Goal: Task Accomplishment & Management: Manage account settings

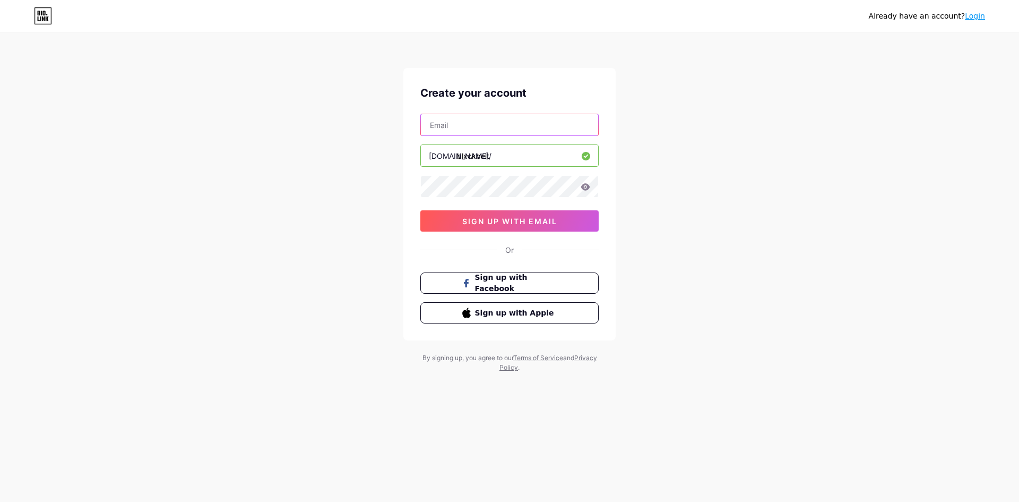
click at [491, 123] on input "text" at bounding box center [509, 124] width 177 height 21
type input "[EMAIL_ADDRESS][DOMAIN_NAME]"
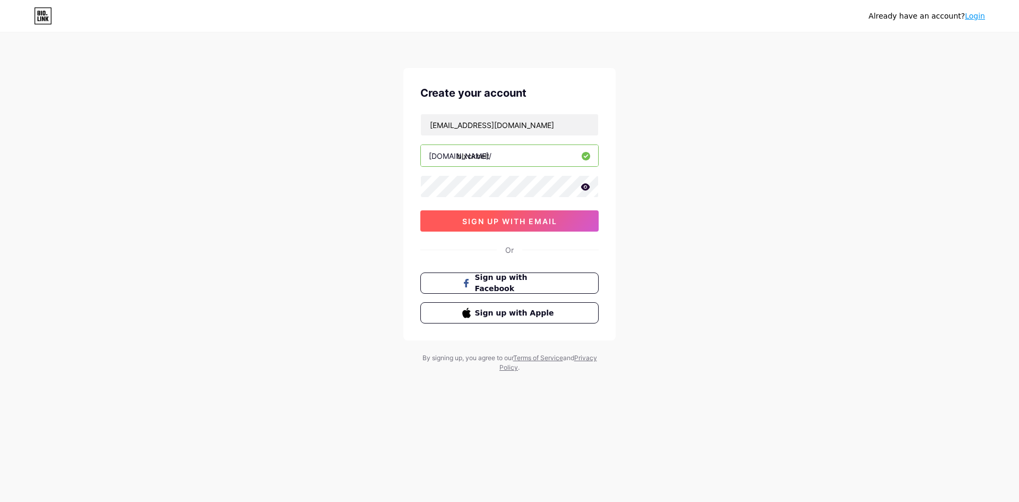
click at [523, 217] on span "sign up with email" at bounding box center [509, 221] width 95 height 9
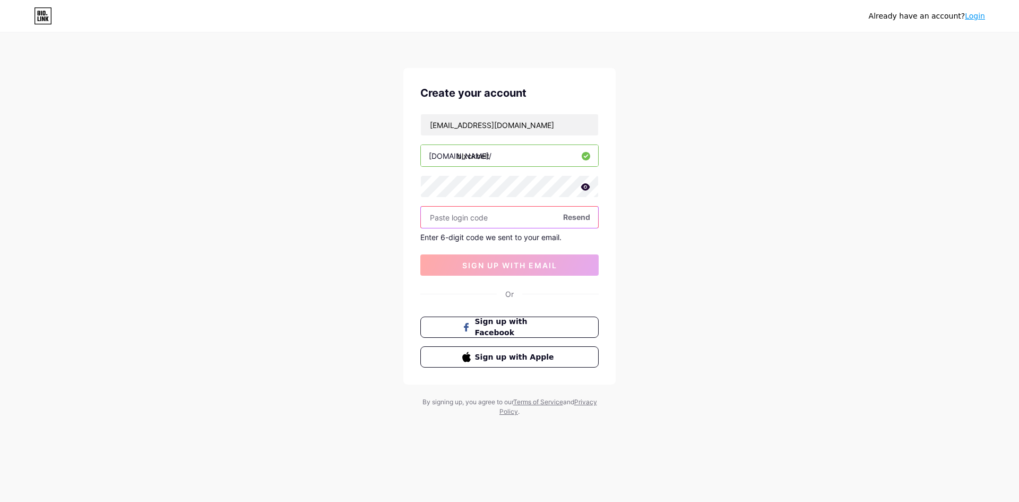
click at [530, 221] on input "text" at bounding box center [509, 216] width 177 height 21
type input "710800"
click at [506, 269] on span "sign up with email" at bounding box center [509, 265] width 95 height 9
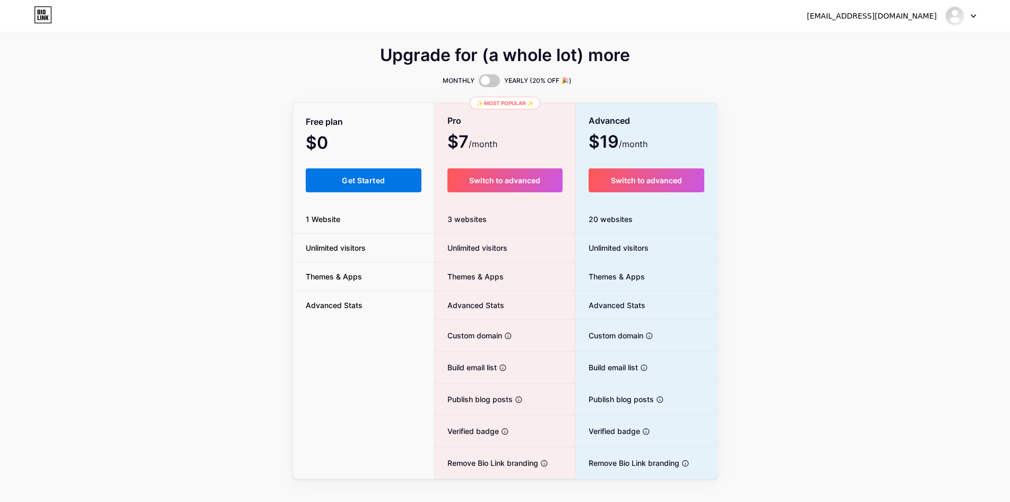
click at [346, 183] on span "Get Started" at bounding box center [363, 180] width 43 height 9
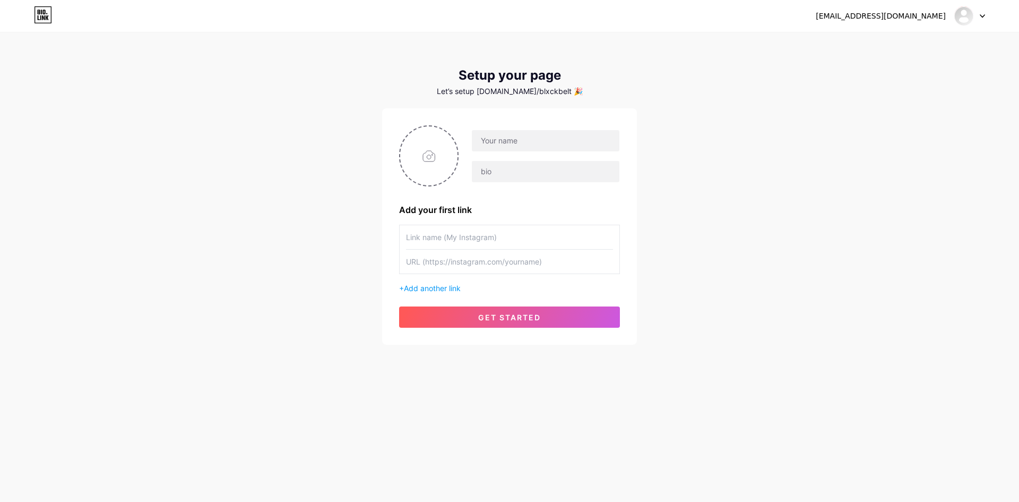
click at [527, 227] on input "text" at bounding box center [509, 237] width 207 height 24
type input "Blxck Belt"
click at [427, 144] on input "file" at bounding box center [428, 155] width 57 height 59
type input "C:\fakepath\Banner.png"
click at [450, 262] on input "text" at bounding box center [509, 261] width 207 height 24
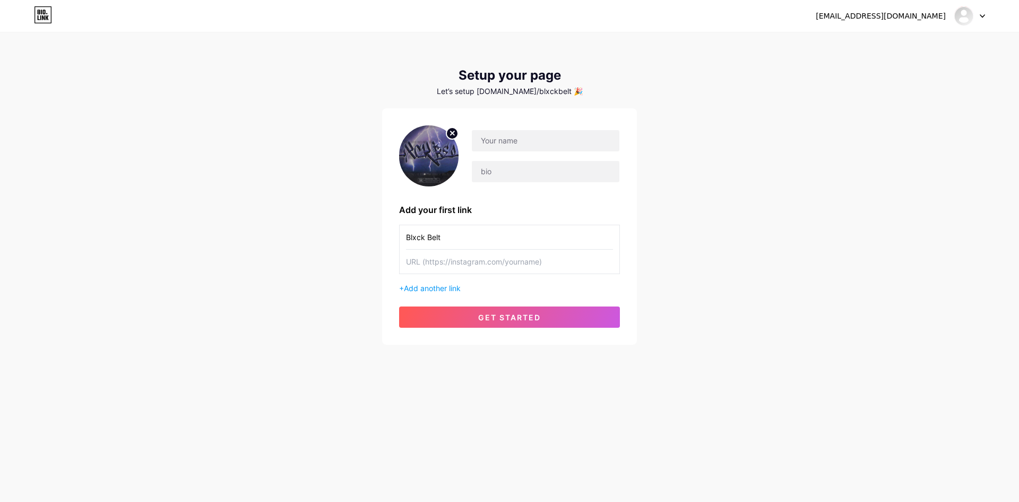
click at [445, 261] on input "text" at bounding box center [509, 261] width 207 height 24
paste input "[URL][DOMAIN_NAME]"
type input "[URL][DOMAIN_NAME]"
click at [448, 131] on circle at bounding box center [452, 133] width 12 height 12
click at [428, 161] on input "file" at bounding box center [428, 155] width 57 height 59
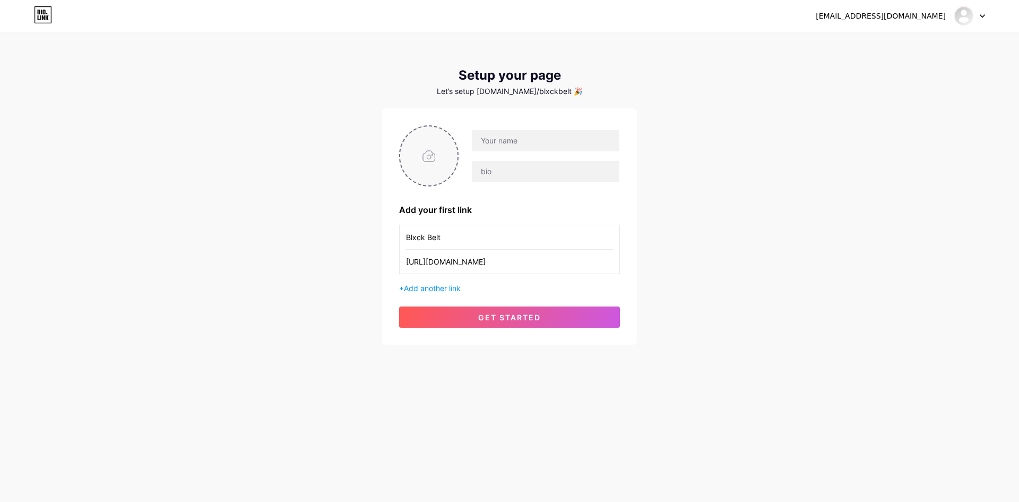
type input "C:\fakepath\BB BIG.jpg"
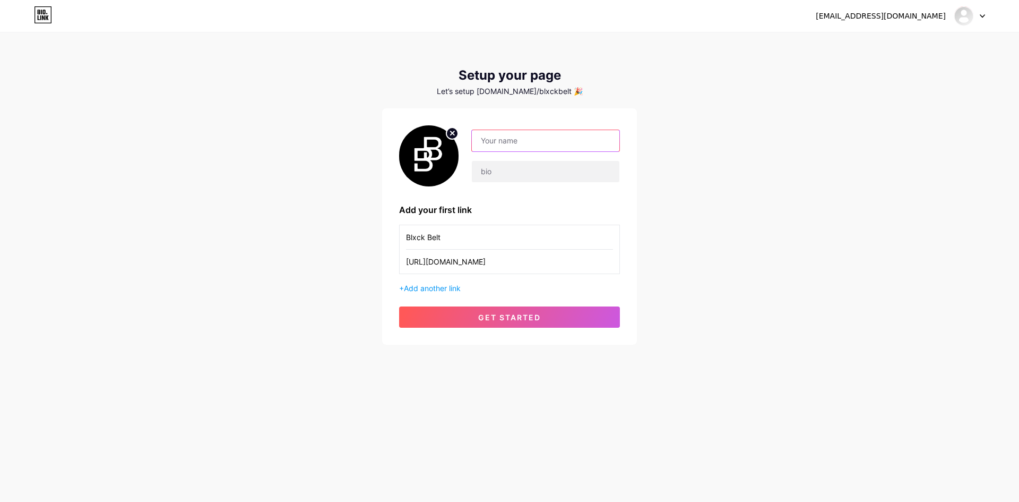
click at [497, 135] on input "text" at bounding box center [546, 140] width 148 height 21
click at [455, 233] on input "Blxck Belt" at bounding box center [509, 237] width 207 height 24
click at [317, 241] on div "[EMAIL_ADDRESS][DOMAIN_NAME] Dashboard Logout Setup your page Let’s setup [DOMA…" at bounding box center [509, 189] width 1019 height 378
click at [501, 152] on div at bounding box center [539, 156] width 161 height 53
click at [503, 143] on input "text" at bounding box center [546, 140] width 148 height 21
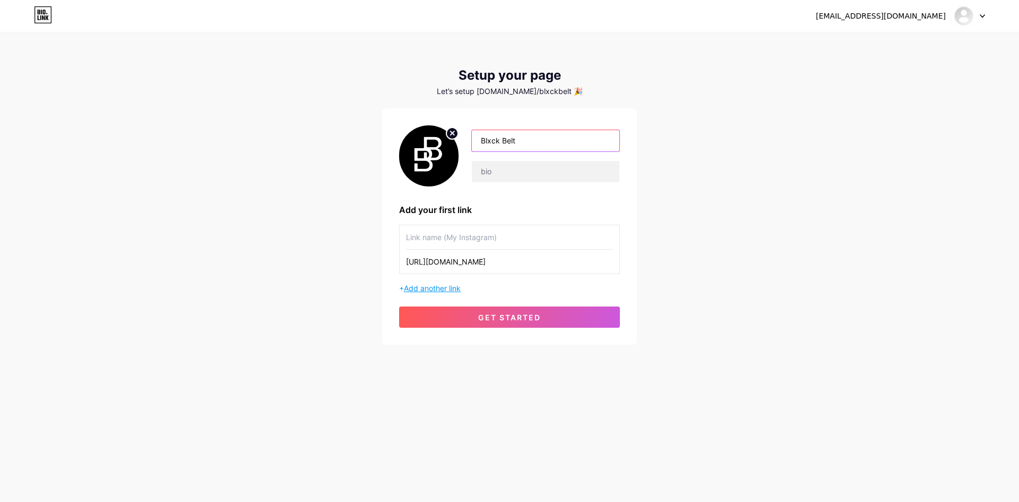
type input "Blxck Belt"
click at [436, 287] on span "Add another link" at bounding box center [432, 287] width 57 height 9
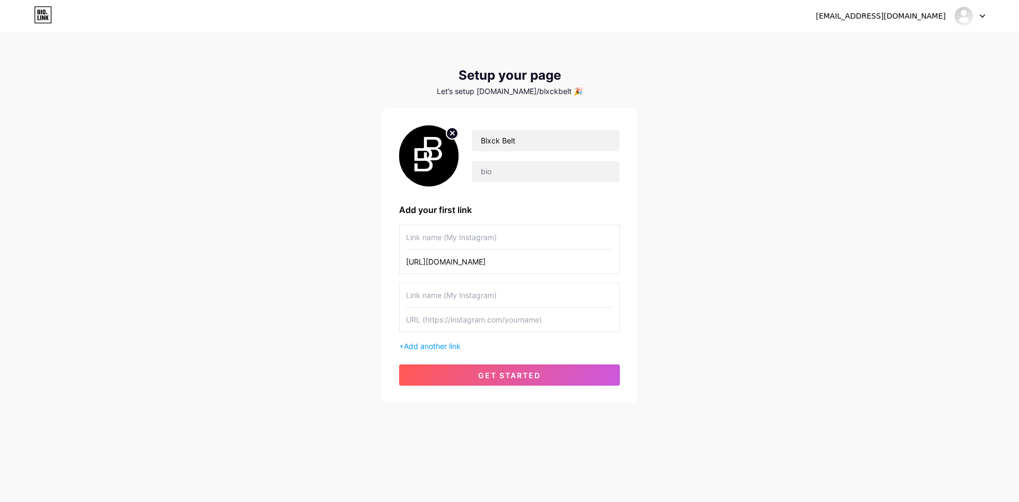
click at [479, 318] on input "text" at bounding box center [509, 319] width 207 height 24
paste input "[URL][DOMAIN_NAME]"
type input "[URL][DOMAIN_NAME]"
drag, startPoint x: 547, startPoint y: 320, endPoint x: 317, endPoint y: 315, distance: 229.9
click at [328, 315] on div "[EMAIL_ADDRESS][DOMAIN_NAME] Dashboard Logout Setup your page Let’s setup [DOMA…" at bounding box center [509, 218] width 1019 height 436
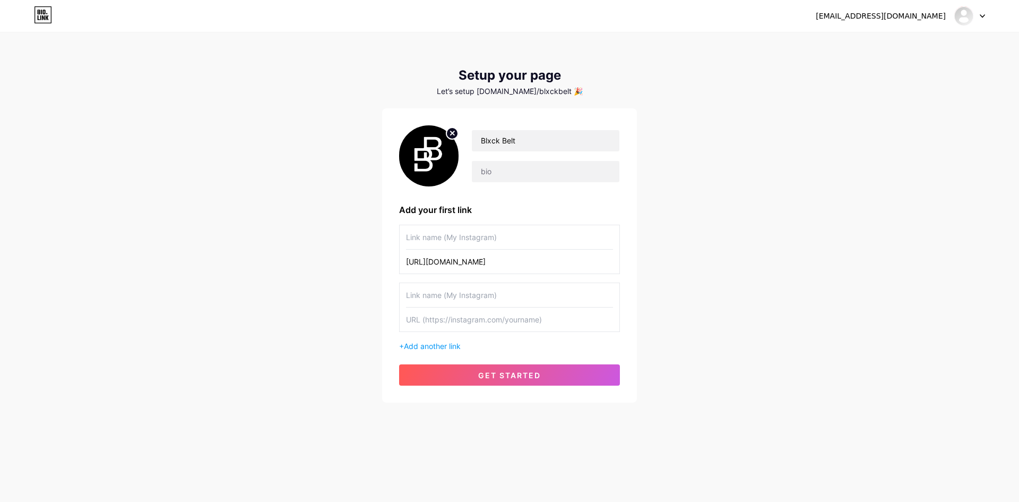
paste input "[URL][DOMAIN_NAME]"
type input "[URL][DOMAIN_NAME]"
click at [455, 301] on input "text" at bounding box center [509, 295] width 207 height 24
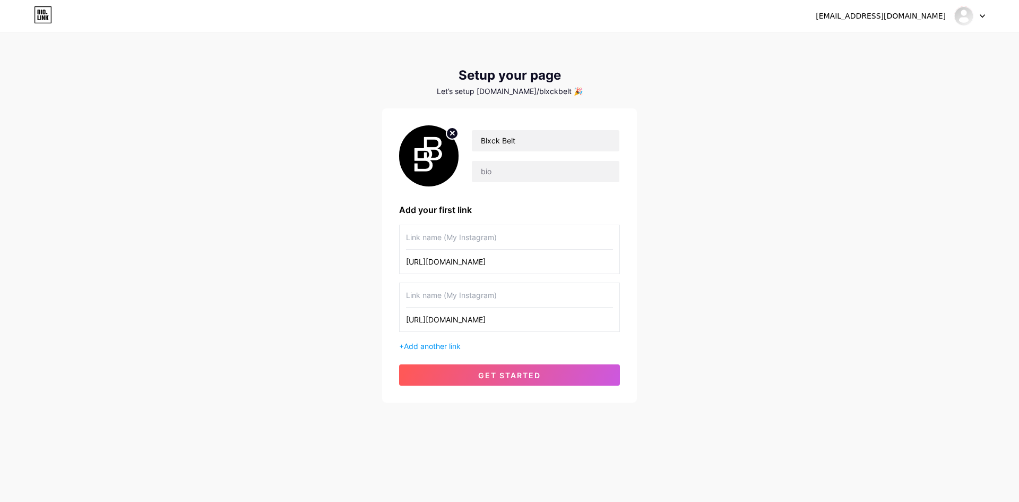
paste input "Catalogo - Blxck Belt"
type input "Catalogo - Blxck Belt"
drag, startPoint x: 392, startPoint y: 309, endPoint x: 393, endPoint y: 276, distance: 32.9
click at [394, 283] on div "Blxck Belt Add your first link [URL][DOMAIN_NAME] Catalogo - Blxck Belt [URL][D…" at bounding box center [509, 255] width 255 height 294
click at [493, 241] on input "text" at bounding box center [509, 237] width 207 height 24
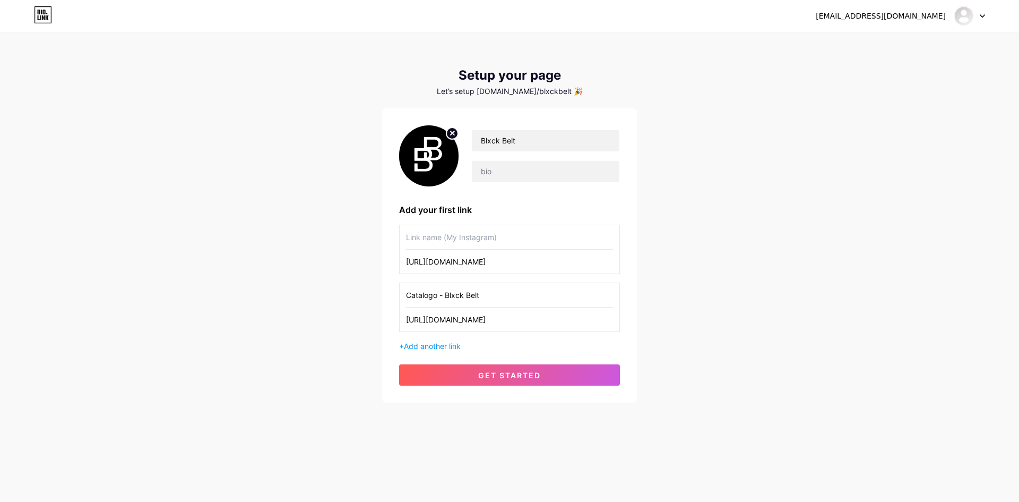
paste input "Catalogo - Blxck Belt"
type input "Catalogo - Blxck Belt"
drag, startPoint x: 493, startPoint y: 292, endPoint x: 320, endPoint y: 298, distance: 173.1
click at [349, 297] on div "[EMAIL_ADDRESS][DOMAIN_NAME] Dashboard Logout Setup your page Let’s setup [DOMA…" at bounding box center [509, 218] width 1019 height 436
click at [475, 323] on input "[URL][DOMAIN_NAME]" at bounding box center [509, 319] width 207 height 24
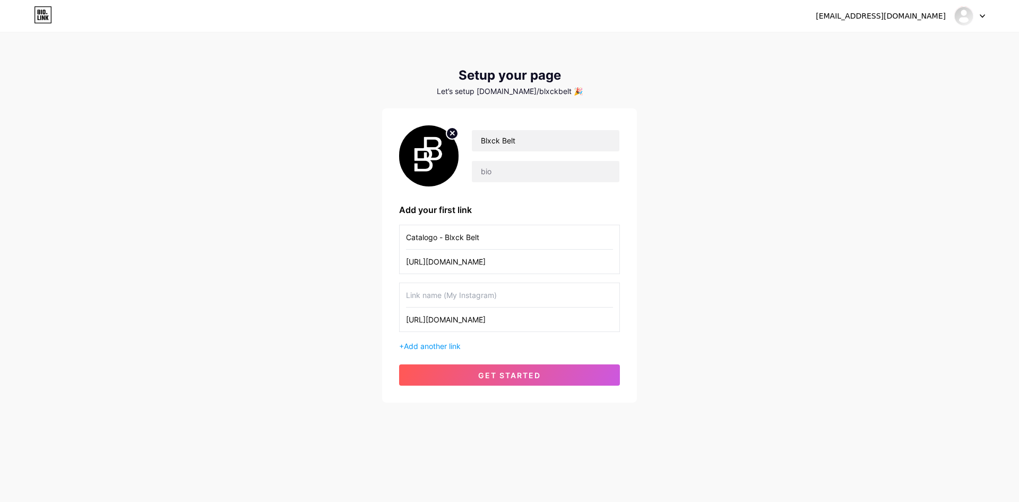
click at [475, 323] on input "[URL][DOMAIN_NAME]" at bounding box center [509, 319] width 207 height 24
click at [551, 262] on input "[URL][DOMAIN_NAME]" at bounding box center [509, 261] width 207 height 24
paste input "[URL][DOMAIN_NAME]"
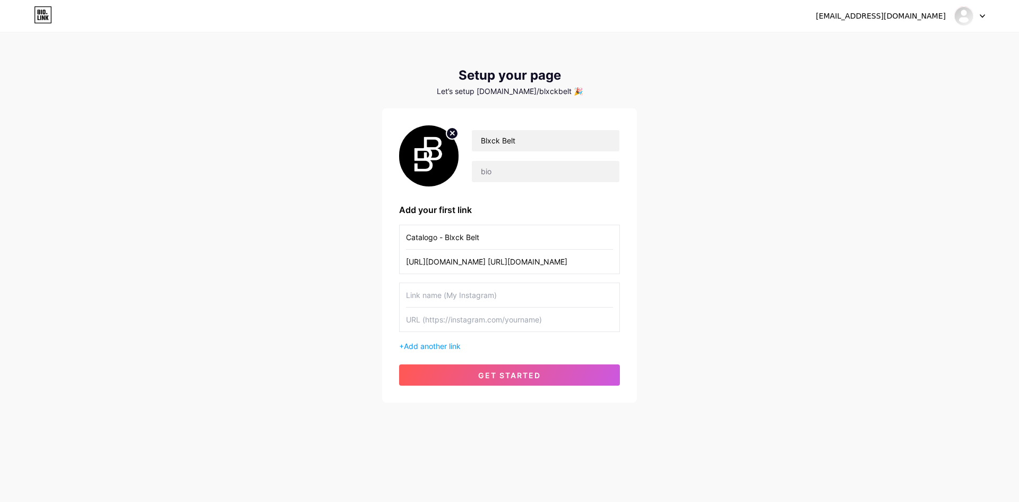
drag, startPoint x: 342, startPoint y: 265, endPoint x: 233, endPoint y: 297, distance: 114.0
click at [102, 294] on div "[EMAIL_ADDRESS][DOMAIN_NAME] Dashboard Logout Setup your page Let’s setup [DOMA…" at bounding box center [509, 218] width 1019 height 436
click at [562, 260] on input "[URL][DOMAIN_NAME] [URL][DOMAIN_NAME]" at bounding box center [509, 261] width 207 height 24
drag, startPoint x: 544, startPoint y: 260, endPoint x: 190, endPoint y: 281, distance: 354.2
click at [176, 281] on div "[EMAIL_ADDRESS][DOMAIN_NAME] Dashboard Logout Setup your page Let’s setup [DOMA…" at bounding box center [509, 218] width 1019 height 436
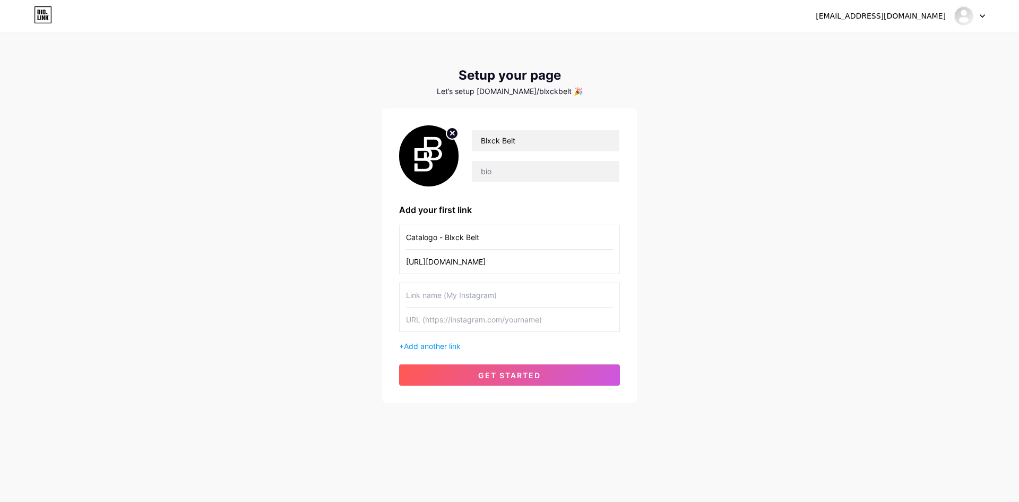
type input "[URL][DOMAIN_NAME]"
click at [472, 323] on input "text" at bounding box center [509, 319] width 207 height 24
paste input "[URL][DOMAIN_NAME]"
type input "[URL][DOMAIN_NAME]"
click at [500, 170] on input "text" at bounding box center [546, 171] width 148 height 21
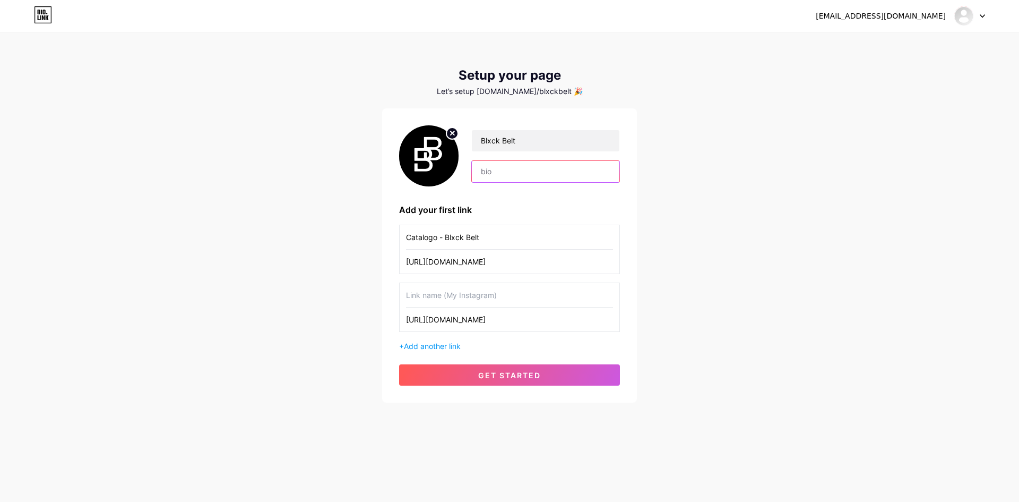
paste input "[URL][DOMAIN_NAME]"
click at [497, 175] on input "[URL][DOMAIN_NAME]" at bounding box center [546, 171] width 148 height 21
paste input "Anteprima privata dei beat di Blxck Belt. Ascolto riservato."
drag, startPoint x: 507, startPoint y: 174, endPoint x: 566, endPoint y: 182, distance: 59.4
click at [566, 182] on input "Anteprima privata dei beat di Blxck Belt. Ascolto riservato." at bounding box center [546, 171] width 148 height 21
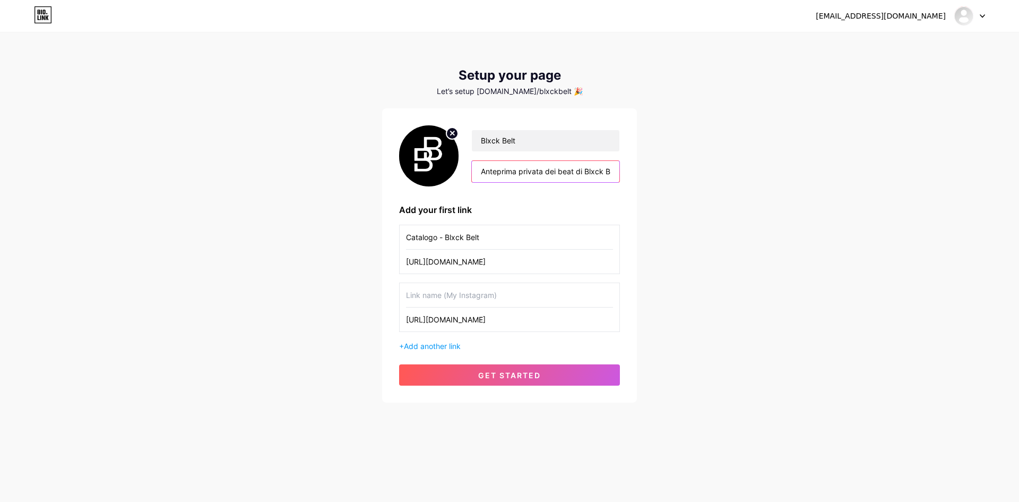
click at [557, 171] on input "Anteprima privata dei beat di Blxck Belt. Ascolto riservato." at bounding box center [546, 171] width 148 height 21
click at [602, 170] on input "Anteprima privata dei miei beat di Blxck Belt. Ascolto riservato." at bounding box center [546, 171] width 148 height 21
click at [522, 170] on input "Anteprima privata dei miei beat di Blxck Belt. Ascolto riservato." at bounding box center [546, 171] width 148 height 21
drag, startPoint x: 547, startPoint y: 171, endPoint x: 500, endPoint y: 173, distance: 46.7
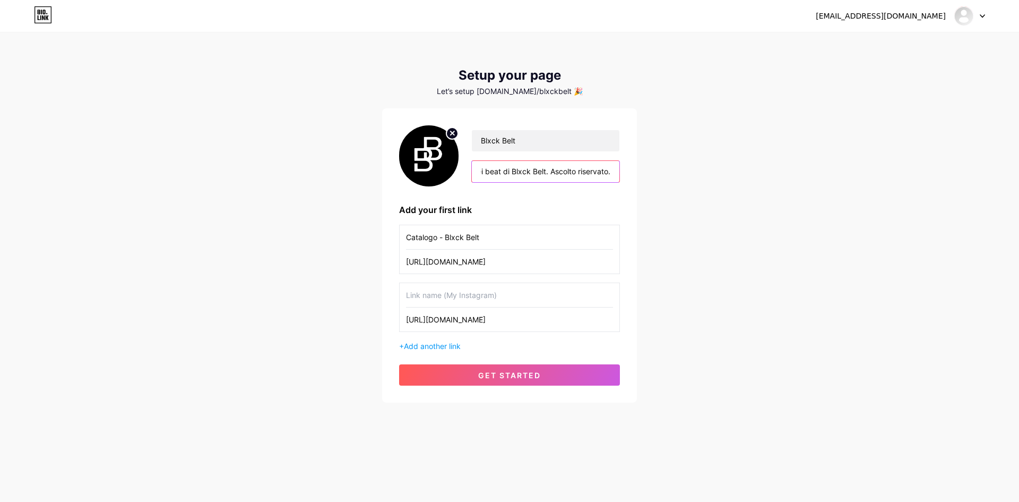
click at [500, 173] on input "Anteprima privata dei miei beat di Blxck Belt. Ascolto riservato." at bounding box center [546, 171] width 148 height 21
drag, startPoint x: 541, startPoint y: 170, endPoint x: 437, endPoint y: 174, distance: 103.6
click at [346, 173] on div "[EMAIL_ADDRESS][DOMAIN_NAME] Dashboard Logout Setup your page Let’s setup [DOMA…" at bounding box center [509, 218] width 1019 height 436
click at [519, 177] on input "Anteprima privata dei miei beat. Ascolto riservato." at bounding box center [546, 171] width 148 height 21
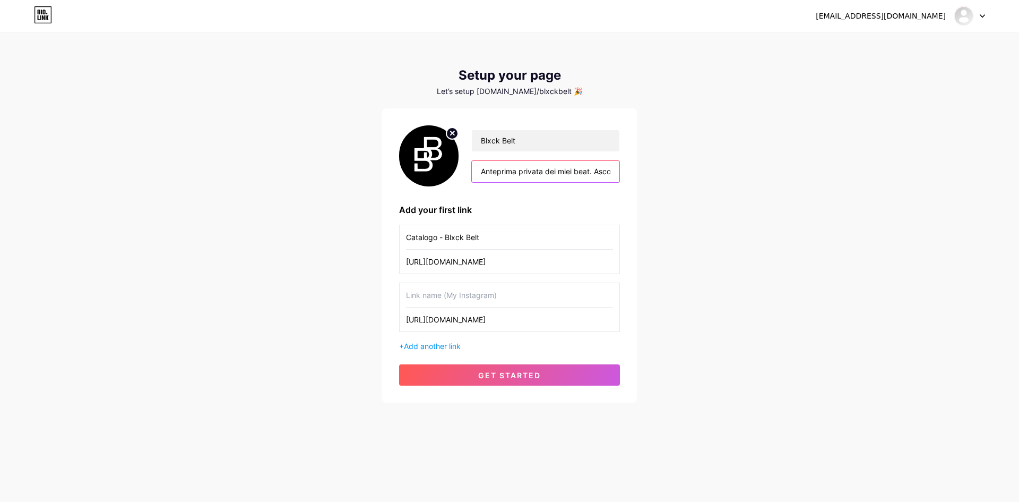
scroll to position [0, 46]
drag, startPoint x: 612, startPoint y: 178, endPoint x: 649, endPoint y: 182, distance: 37.3
click at [649, 182] on div "[EMAIL_ADDRESS][DOMAIN_NAME] Dashboard Logout Setup your page Let’s setup [DOMA…" at bounding box center [509, 218] width 1019 height 436
click at [573, 172] on input "Anteprima privata dei miei beat. Ascolto riservato." at bounding box center [546, 171] width 148 height 21
drag, startPoint x: 527, startPoint y: 171, endPoint x: 512, endPoint y: 171, distance: 14.9
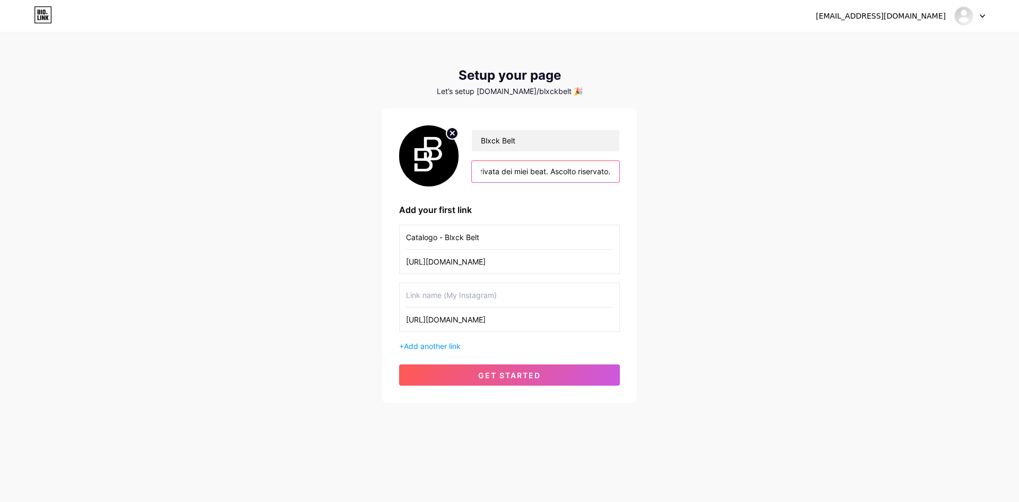
click at [512, 171] on input "Anteprima privata dei miei beat. Ascolto riservato." at bounding box center [546, 171] width 148 height 21
click at [529, 172] on input "Anteprima privata dei miei beat. Ascolto riservato." at bounding box center [546, 171] width 148 height 21
drag, startPoint x: 544, startPoint y: 170, endPoint x: 561, endPoint y: 173, distance: 16.6
click at [561, 173] on input "Anteprima privata dei miei beat. Ascolto riservato." at bounding box center [546, 171] width 148 height 21
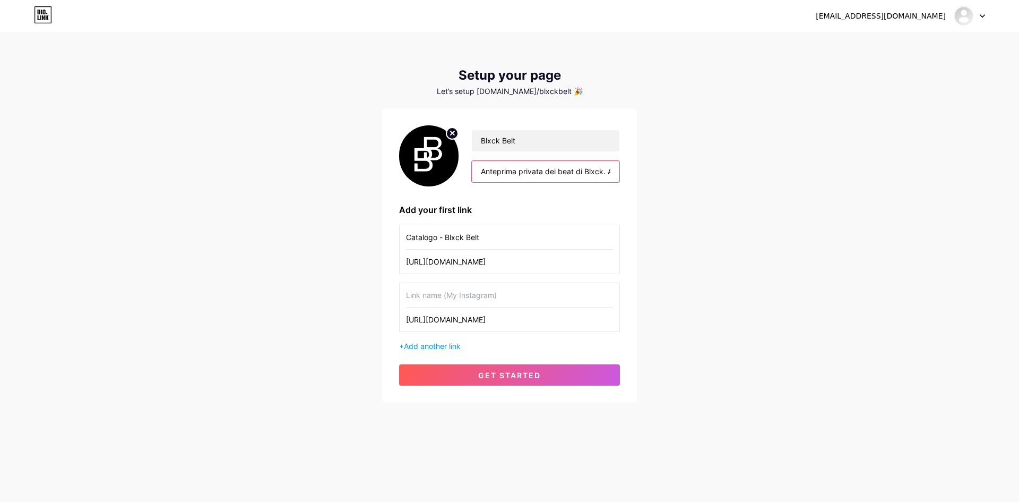
scroll to position [0, 58]
drag, startPoint x: 595, startPoint y: 177, endPoint x: 660, endPoint y: 179, distance: 65.3
click at [659, 179] on div "[EMAIL_ADDRESS][DOMAIN_NAME] Dashboard Logout Setup your page Let’s setup [DOMA…" at bounding box center [509, 218] width 1019 height 436
click at [597, 169] on input "Anteprima privata dei beat di Blxck. Ascolto riservato." at bounding box center [546, 171] width 148 height 21
type input "Anteprima privata dei beat di Blxck. Ascolto riservato."
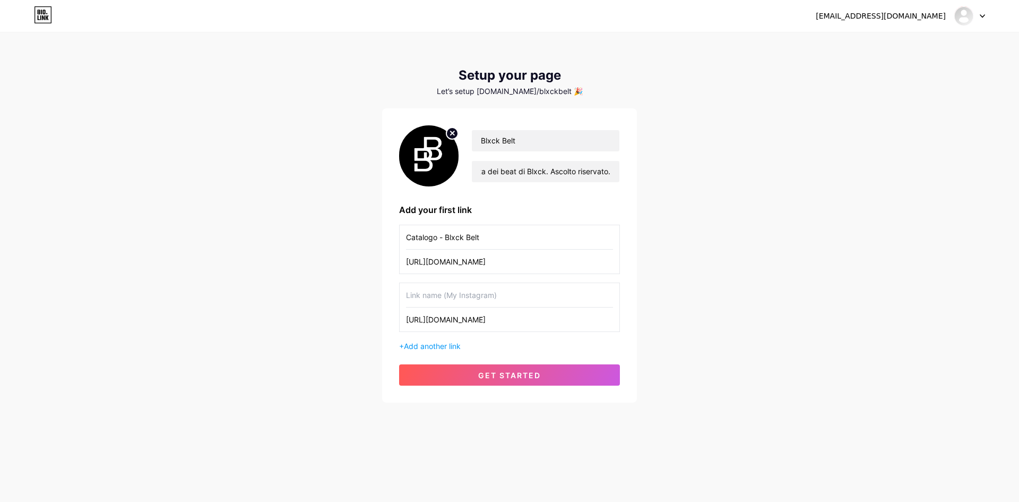
scroll to position [0, 0]
click at [477, 298] on input "text" at bounding box center [509, 295] width 207 height 24
click at [476, 374] on button "get started" at bounding box center [509, 374] width 221 height 21
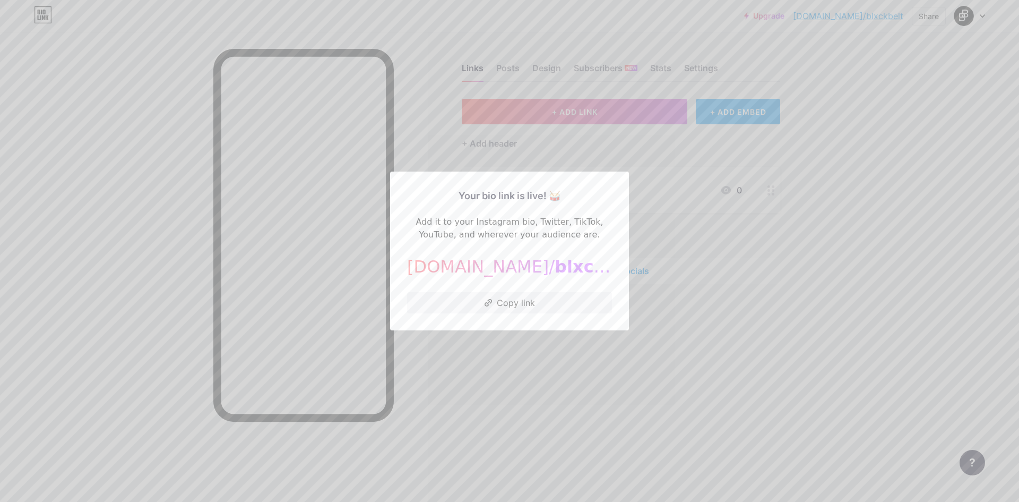
click at [712, 275] on div at bounding box center [509, 251] width 1019 height 502
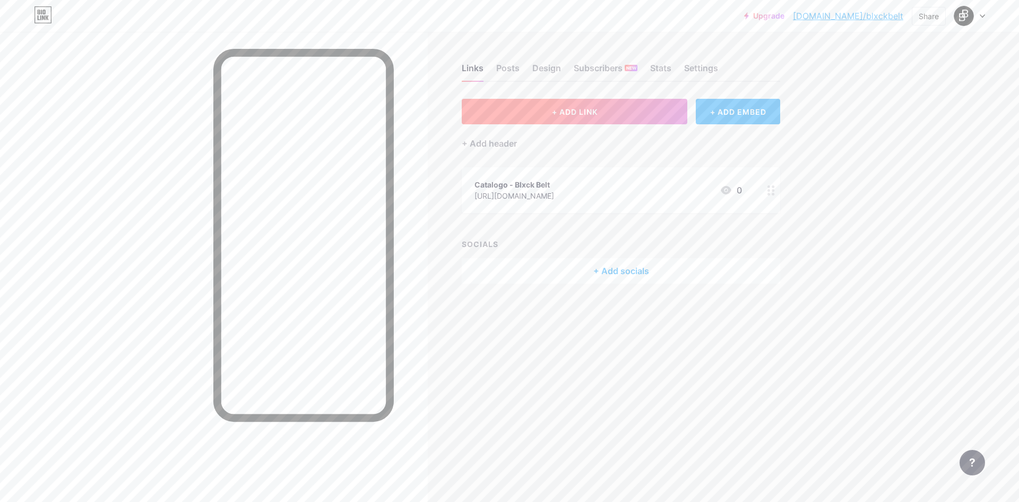
click at [633, 113] on button "+ ADD LINK" at bounding box center [575, 111] width 226 height 25
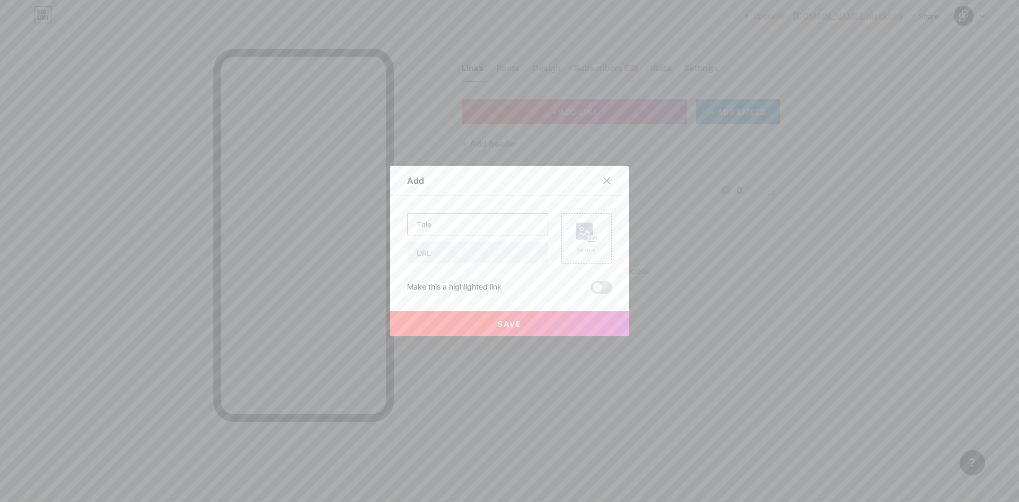
click at [468, 221] on input "text" at bounding box center [478, 223] width 140 height 21
type input "Contattami"
click at [440, 260] on input "text" at bounding box center [478, 252] width 140 height 21
paste input "[URL][DOMAIN_NAME]"
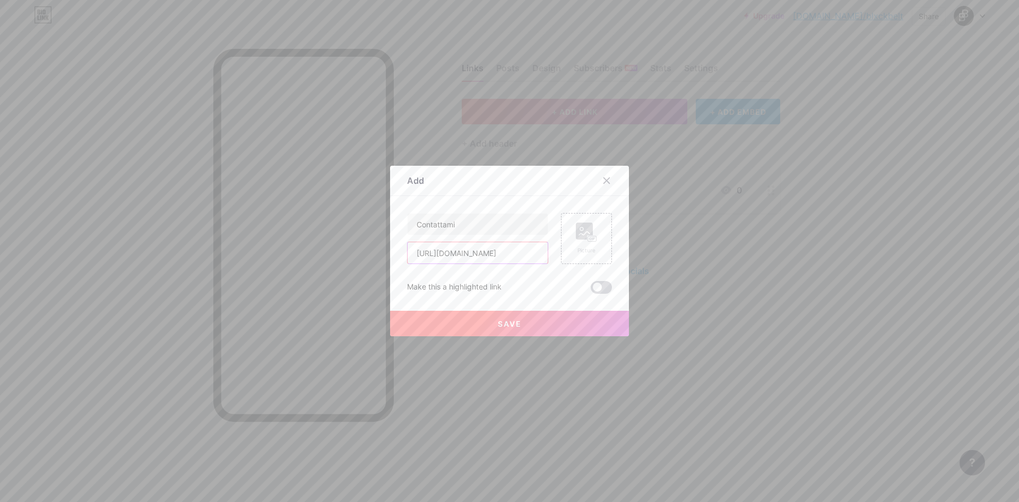
type input "[URL][DOMAIN_NAME]"
click at [595, 287] on span at bounding box center [601, 287] width 21 height 13
click at [591, 290] on input "checkbox" at bounding box center [591, 290] width 0 height 0
click at [580, 230] on circle at bounding box center [581, 228] width 3 height 3
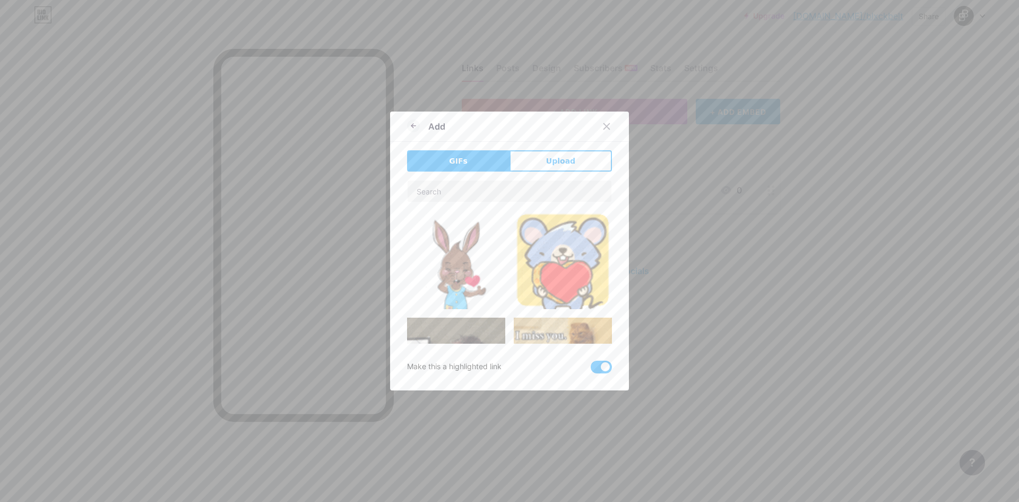
click at [502, 202] on div at bounding box center [509, 261] width 205 height 163
click at [541, 157] on button "Upload" at bounding box center [561, 160] width 102 height 21
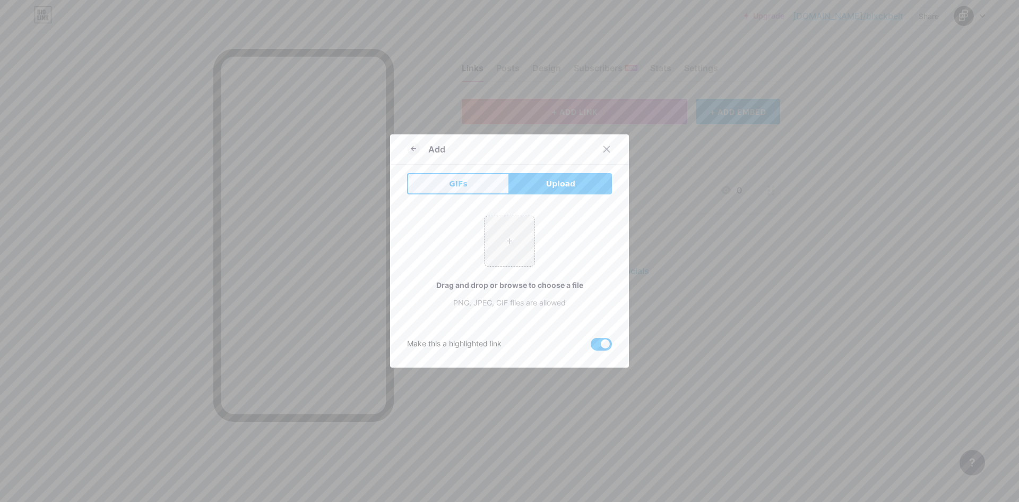
click at [417, 180] on button "GIFs" at bounding box center [458, 183] width 102 height 21
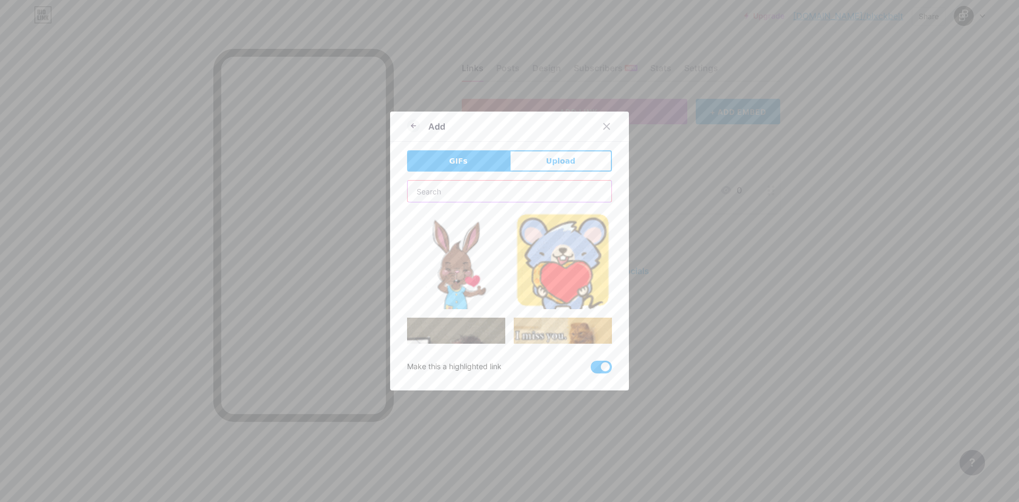
click at [451, 196] on input "text" at bounding box center [510, 190] width 204 height 21
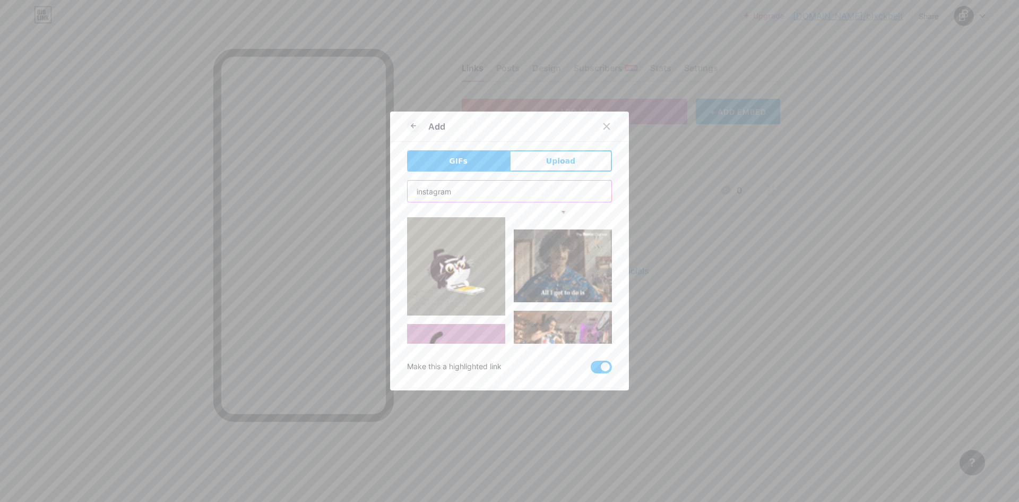
scroll to position [318, 0]
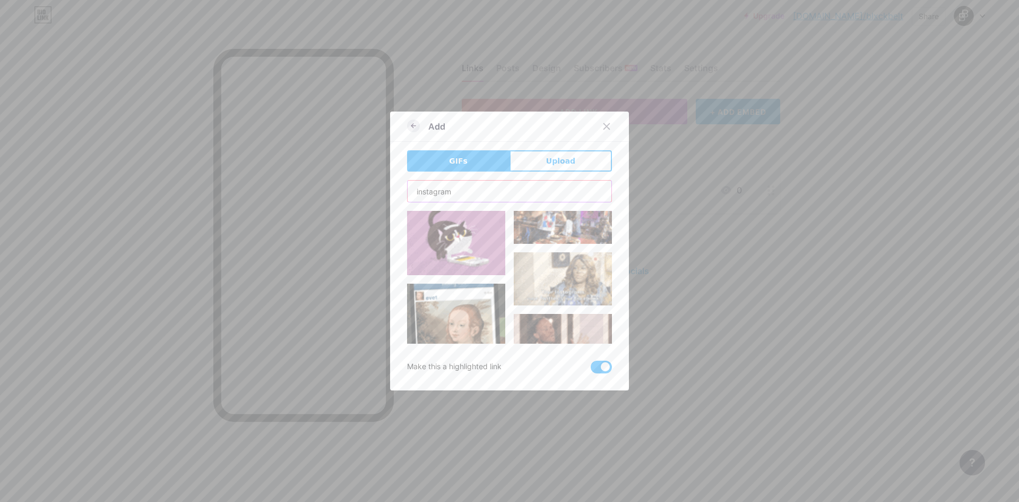
type input "instagram"
click at [407, 130] on icon at bounding box center [413, 125] width 13 height 13
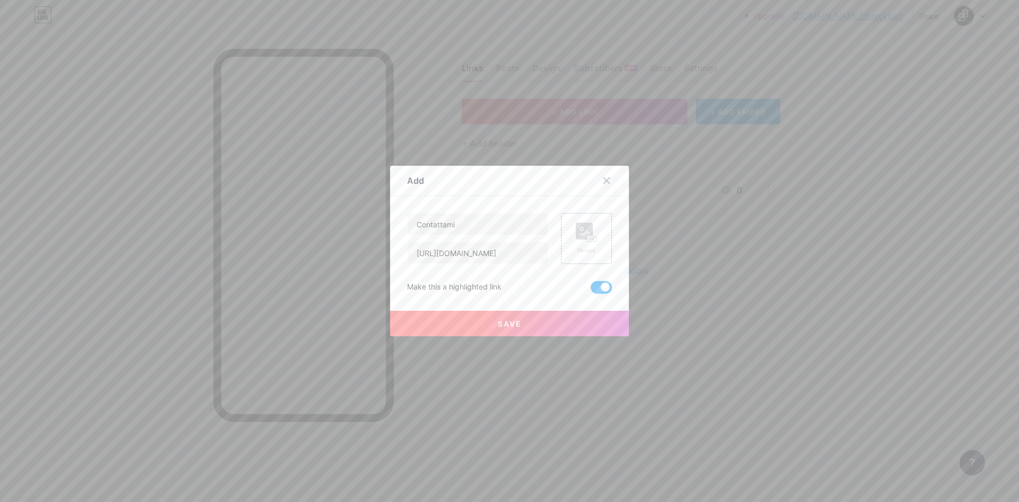
click at [591, 287] on span at bounding box center [601, 287] width 21 height 13
click at [591, 290] on input "checkbox" at bounding box center [591, 290] width 0 height 0
click at [593, 289] on span at bounding box center [601, 287] width 21 height 13
click at [591, 290] on input "checkbox" at bounding box center [591, 290] width 0 height 0
click at [568, 320] on button "Save" at bounding box center [509, 323] width 239 height 25
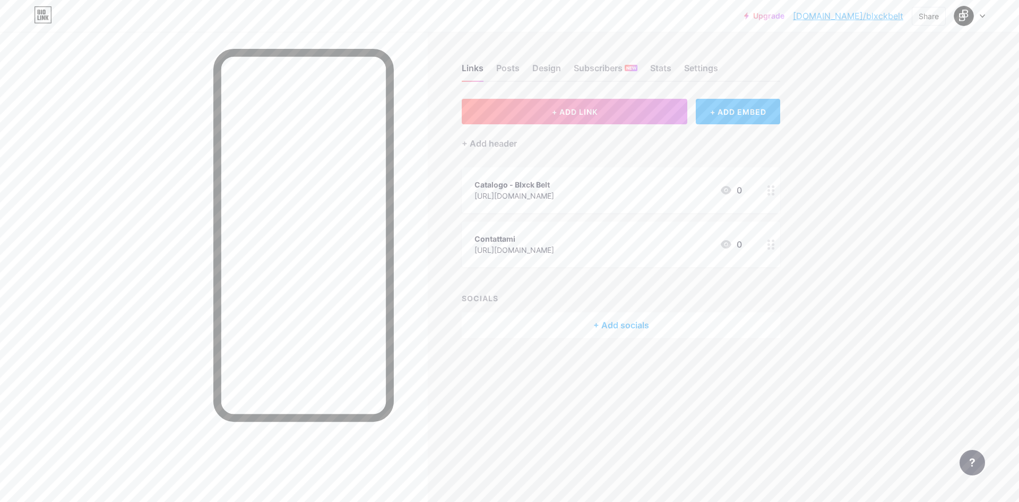
click at [554, 243] on div "Contattami" at bounding box center [515, 238] width 80 height 11
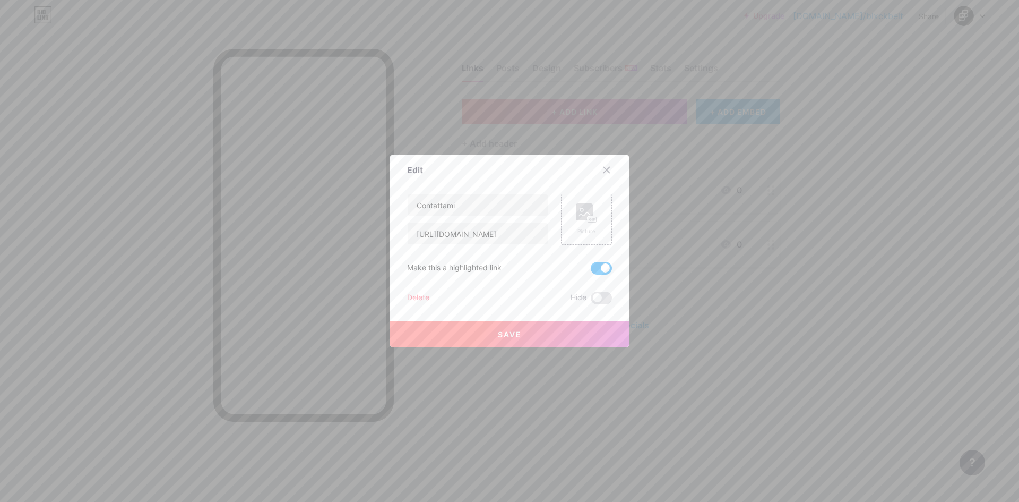
click at [594, 267] on span at bounding box center [601, 268] width 21 height 13
click at [591, 271] on input "checkbox" at bounding box center [591, 271] width 0 height 0
click at [565, 325] on button "Save" at bounding box center [509, 333] width 239 height 25
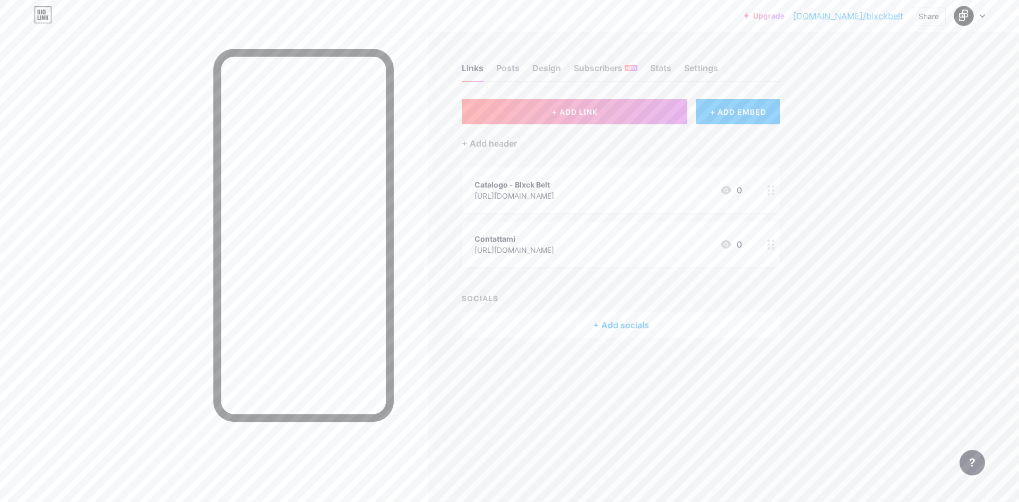
click at [554, 196] on div "[URL][DOMAIN_NAME]" at bounding box center [515, 195] width 80 height 11
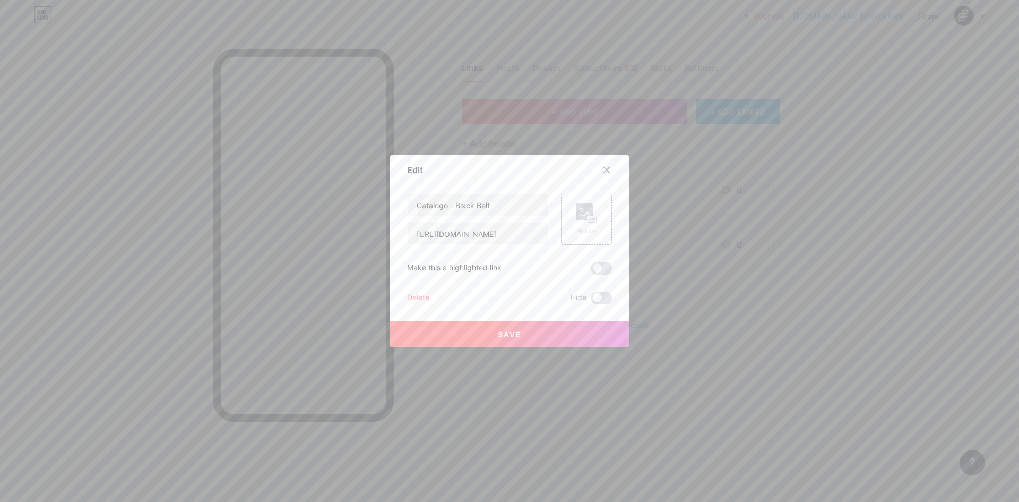
click at [592, 275] on div "Catalogo - Blxck Belt [URL][DOMAIN_NAME] Picture Make this a highlighted link D…" at bounding box center [509, 249] width 205 height 110
click at [598, 270] on span at bounding box center [601, 268] width 21 height 13
click at [591, 271] on input "checkbox" at bounding box center [591, 271] width 0 height 0
click at [579, 327] on button "Save" at bounding box center [509, 333] width 239 height 25
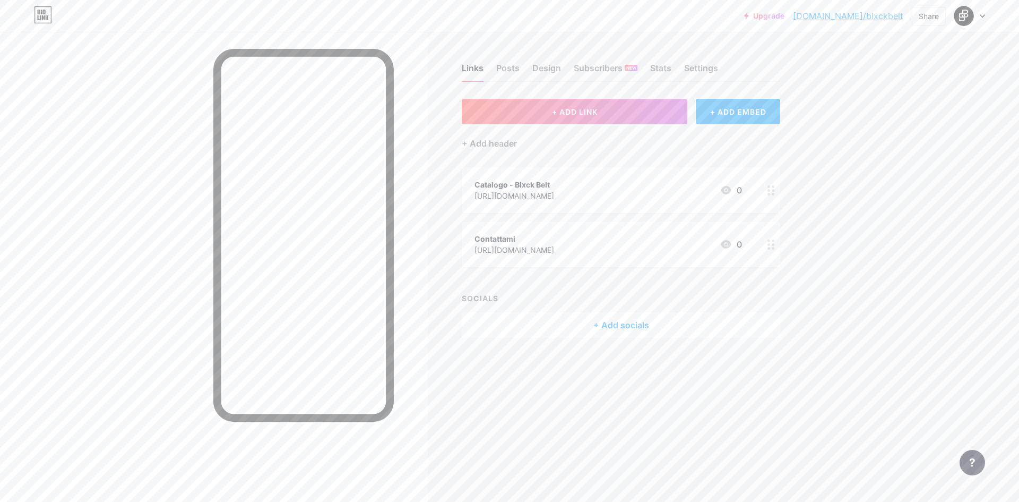
click at [596, 317] on div "+ Add socials" at bounding box center [621, 324] width 318 height 25
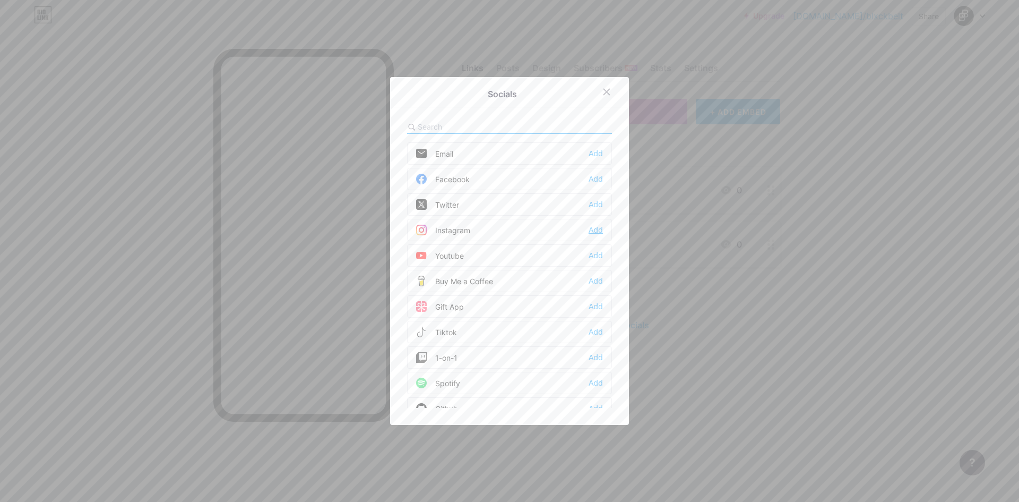
click at [589, 227] on div "Add" at bounding box center [596, 230] width 14 height 11
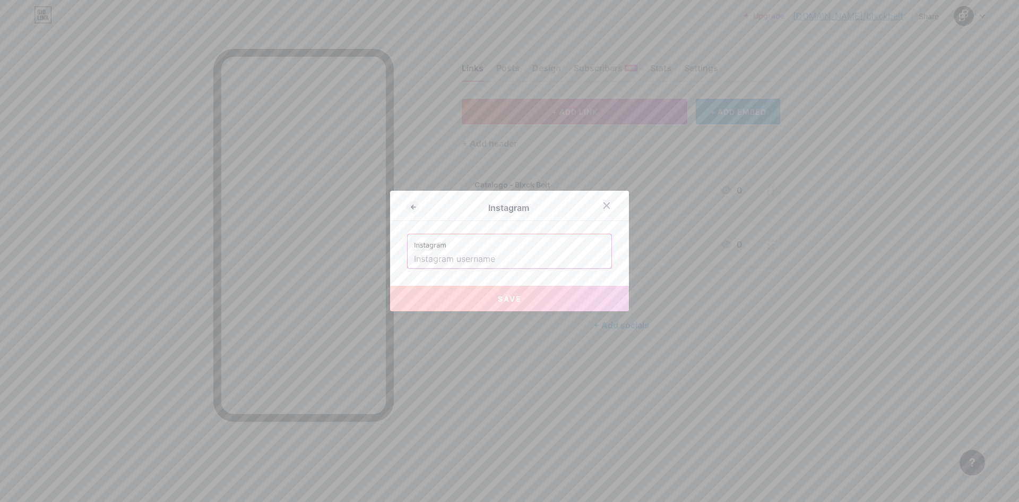
click at [526, 259] on input "text" at bounding box center [509, 259] width 191 height 18
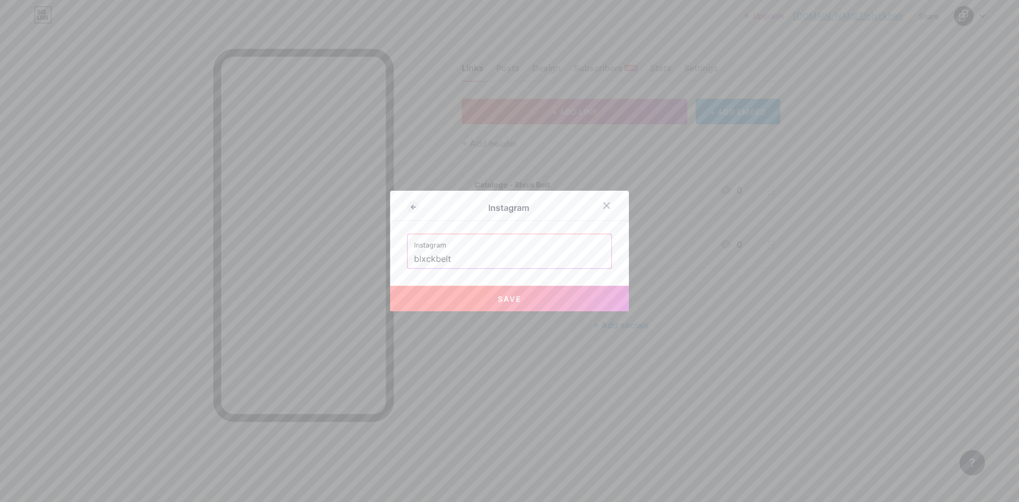
click at [495, 290] on button "Save" at bounding box center [509, 298] width 239 height 25
type input "[URL][DOMAIN_NAME]"
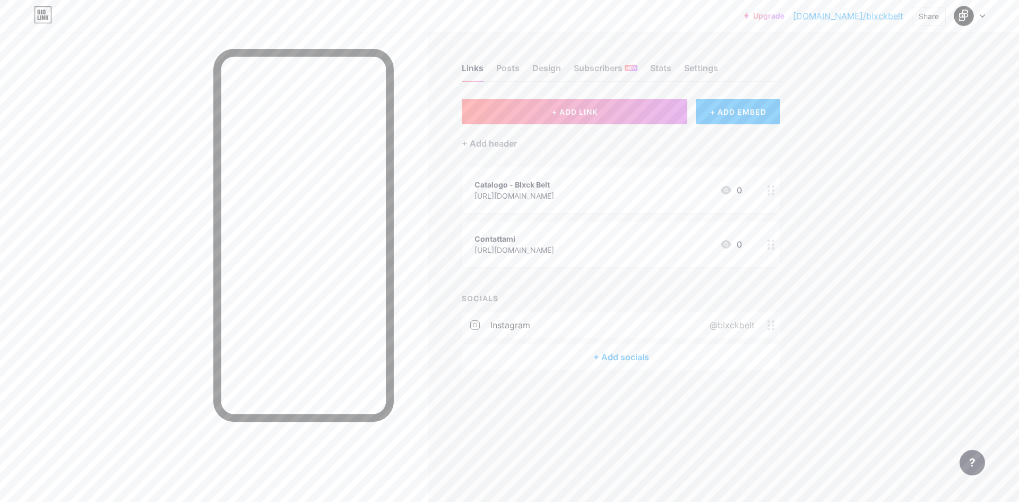
click at [627, 354] on div "+ Add socials" at bounding box center [621, 356] width 318 height 25
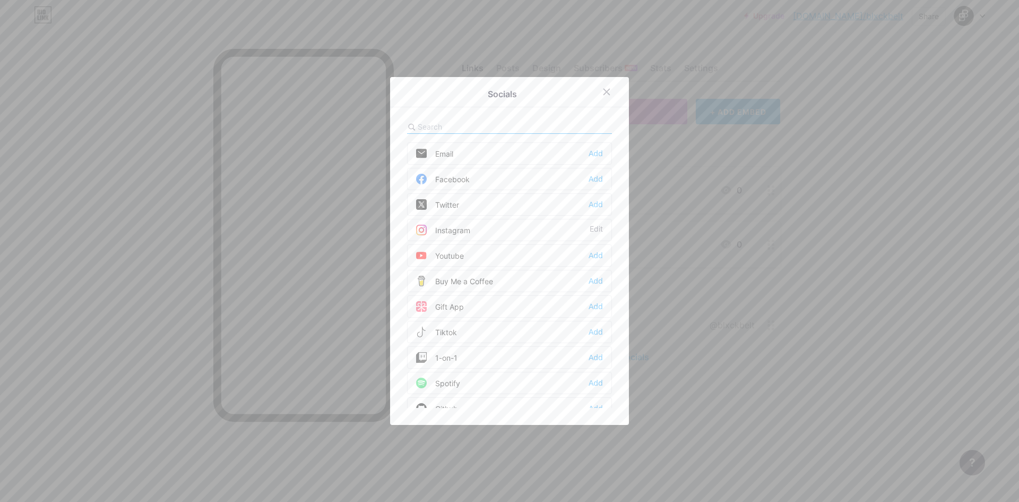
click at [503, 251] on div "Youtube Add" at bounding box center [509, 255] width 205 height 22
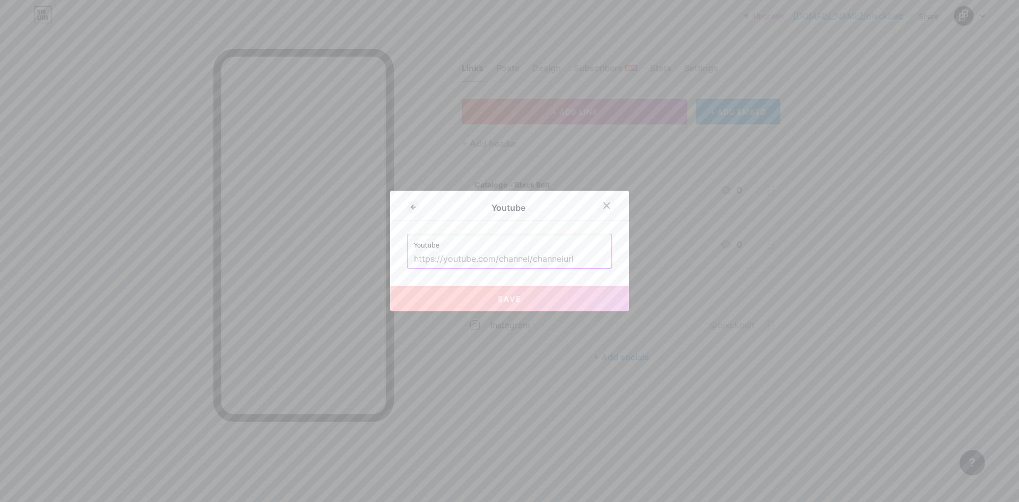
click at [602, 204] on icon at bounding box center [606, 205] width 8 height 8
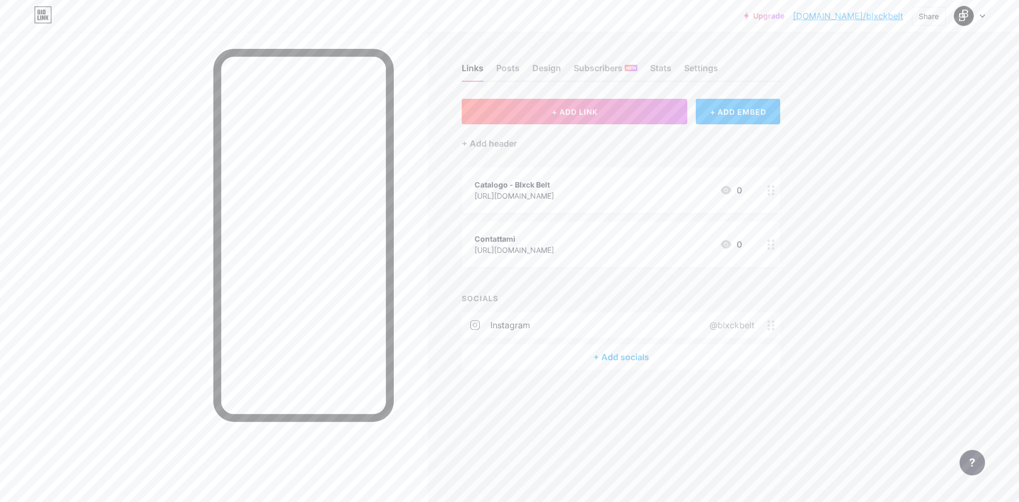
click at [766, 246] on div at bounding box center [771, 244] width 18 height 46
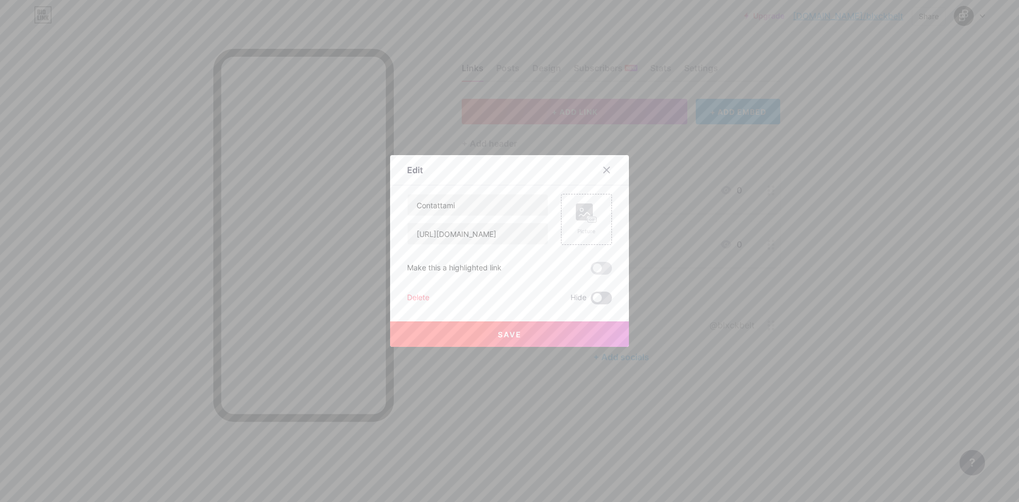
click at [601, 298] on span at bounding box center [601, 297] width 21 height 13
click at [591, 300] on input "checkbox" at bounding box center [591, 300] width 0 height 0
click at [591, 293] on span at bounding box center [601, 297] width 21 height 13
click at [591, 300] on input "checkbox" at bounding box center [591, 300] width 0 height 0
click at [397, 291] on div "Edit Content YouTube Play YouTube video without leaving your page. ADD Vimeo Pl…" at bounding box center [509, 251] width 239 height 192
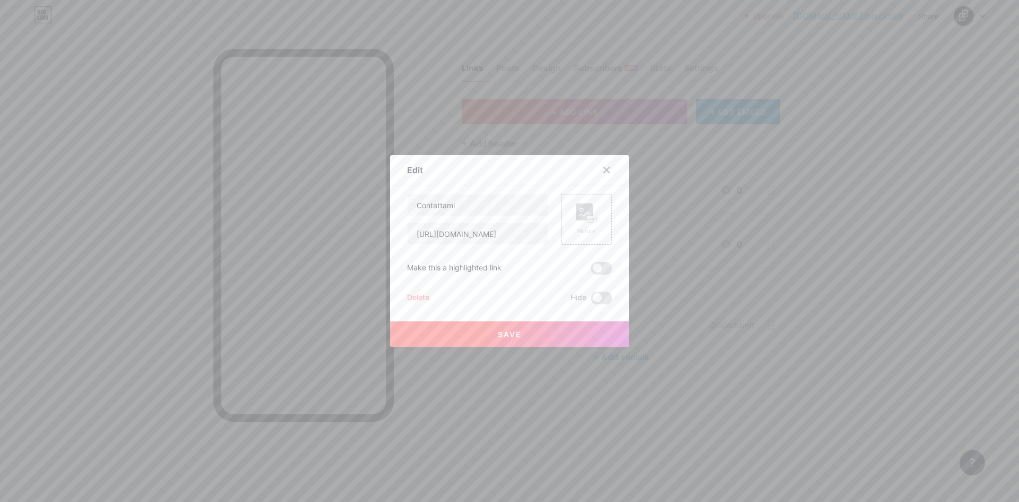
click at [413, 292] on div "Delete" at bounding box center [418, 297] width 22 height 13
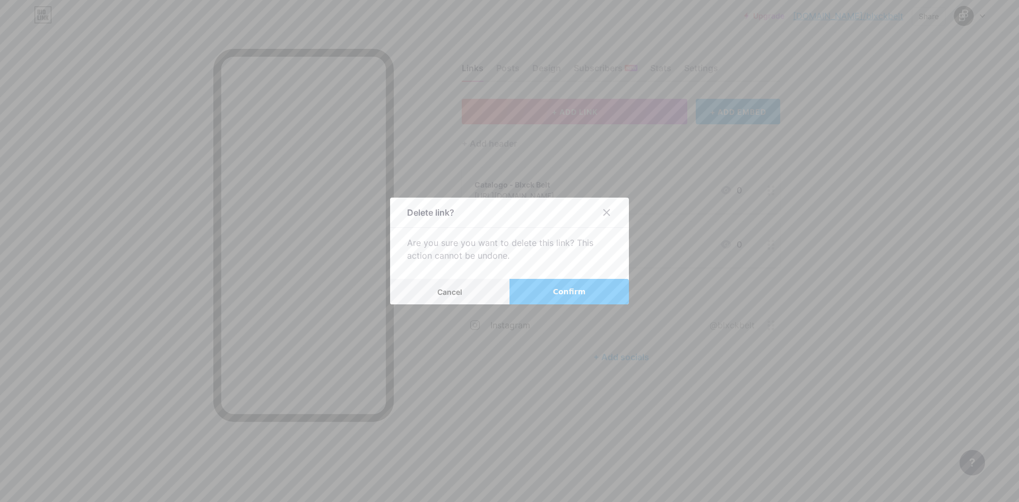
click at [549, 286] on button "Confirm" at bounding box center [569, 291] width 119 height 25
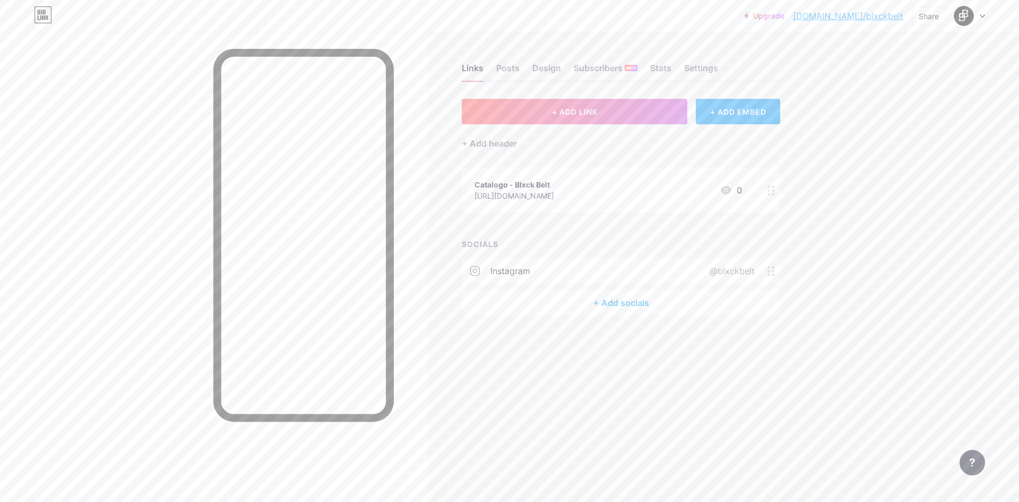
click at [621, 303] on div "+ Add socials" at bounding box center [621, 302] width 318 height 25
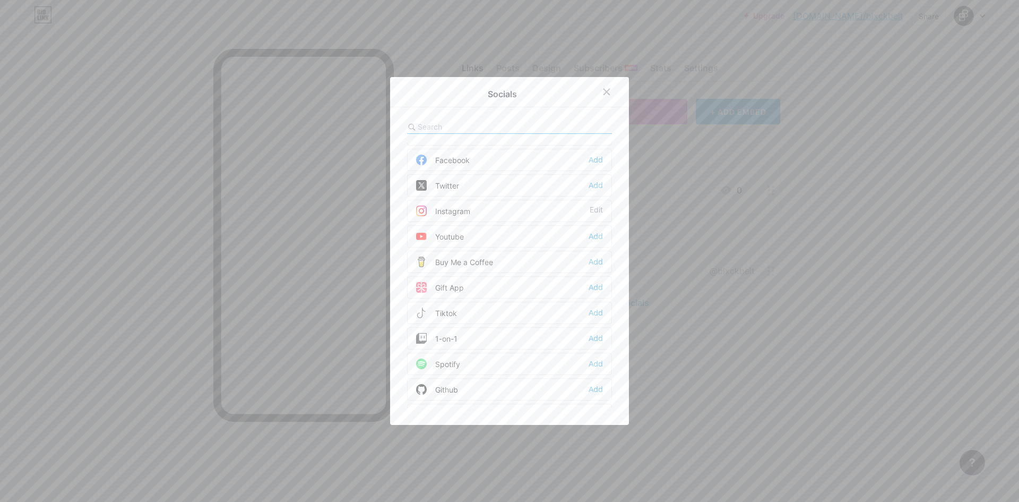
scroll to position [53, 0]
click at [589, 277] on div "Add" at bounding box center [596, 278] width 14 height 11
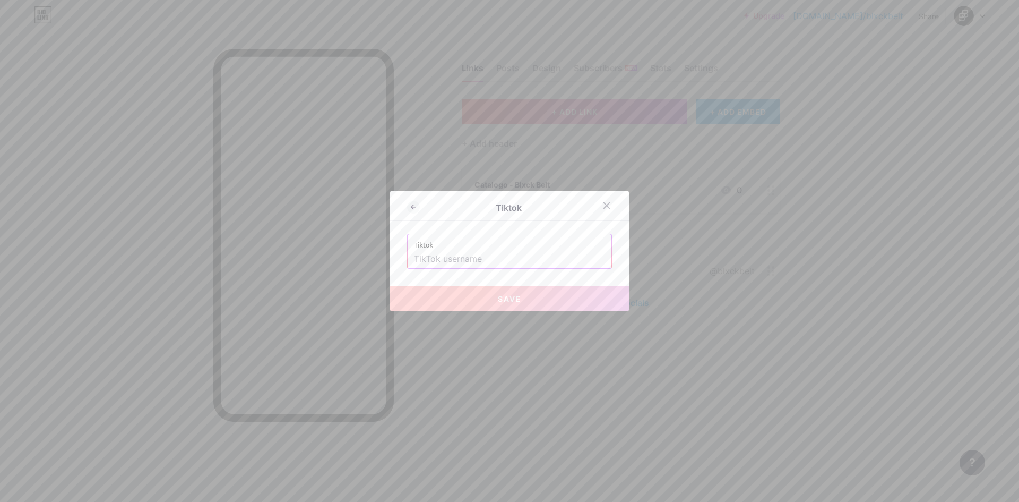
drag, startPoint x: 600, startPoint y: 208, endPoint x: 593, endPoint y: 219, distance: 12.8
click at [604, 208] on icon at bounding box center [607, 206] width 6 height 6
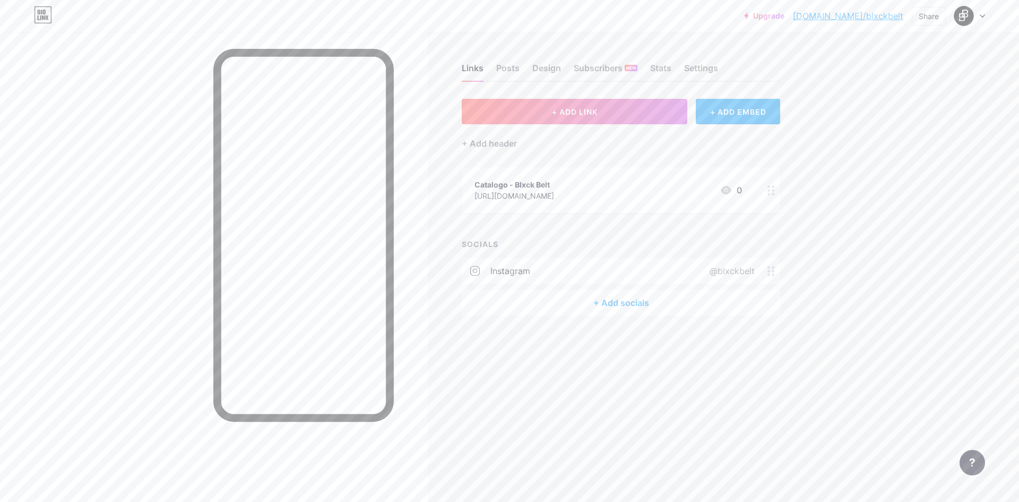
click at [585, 304] on div "+ Add socials" at bounding box center [621, 302] width 318 height 25
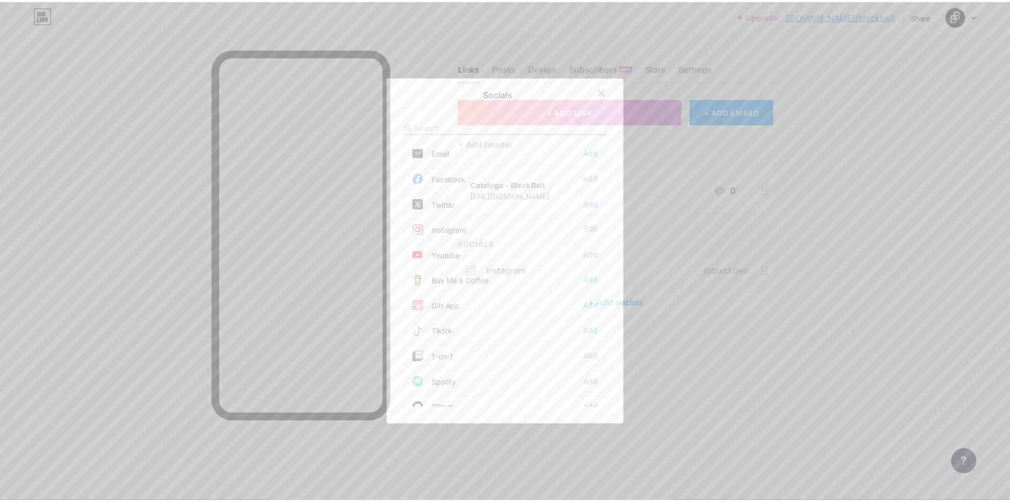
scroll to position [0, 0]
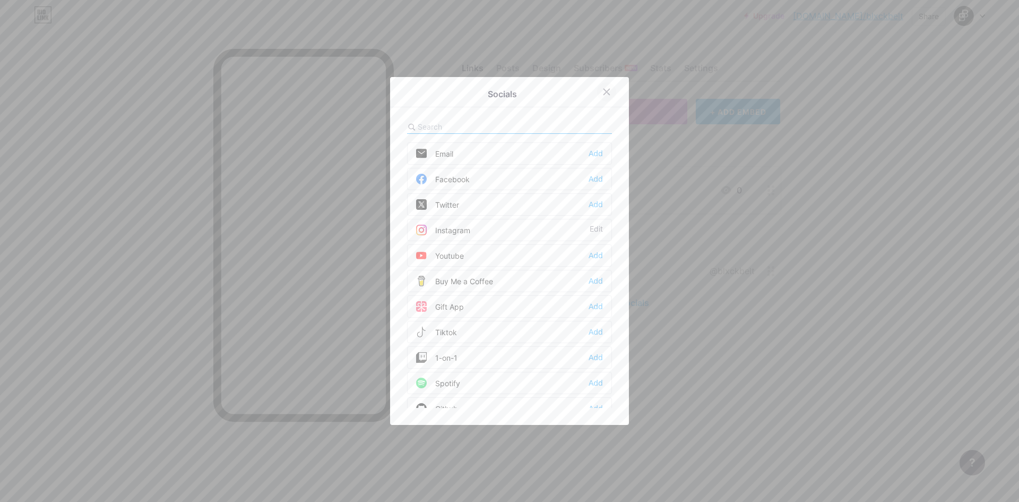
click at [605, 90] on icon at bounding box center [607, 92] width 6 height 6
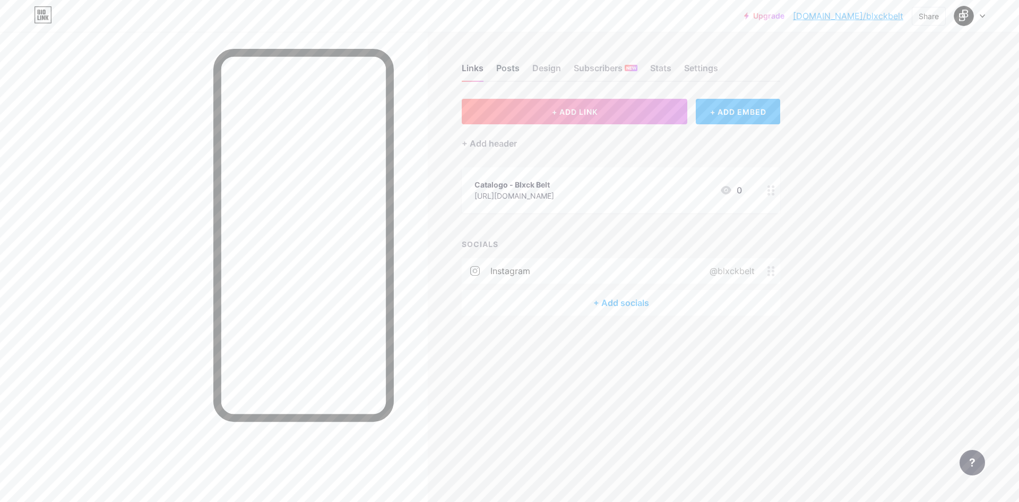
click at [509, 71] on div "Posts" at bounding box center [507, 71] width 23 height 19
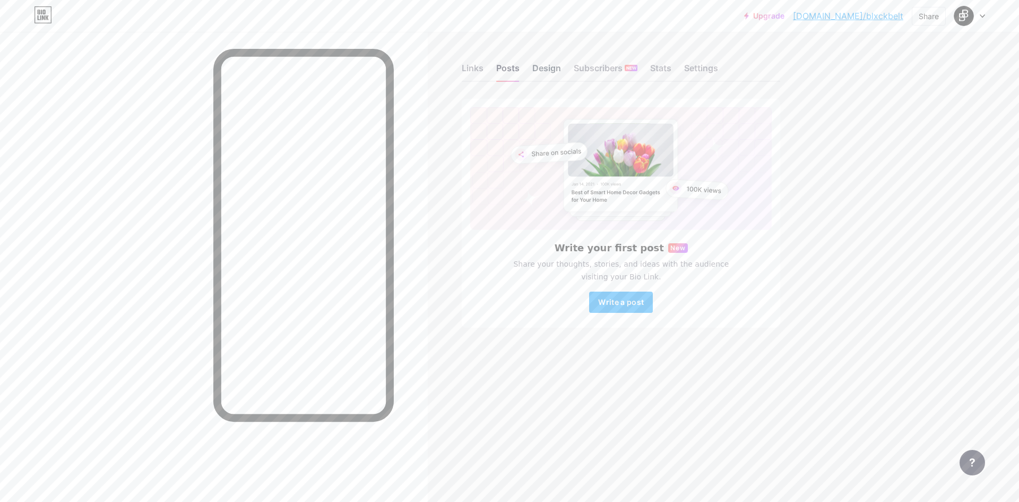
drag, startPoint x: 527, startPoint y: 76, endPoint x: 534, endPoint y: 73, distance: 7.4
click at [527, 75] on div "Links Posts Design Subscribers NEW Stats Settings" at bounding box center [621, 63] width 318 height 37
click at [536, 72] on div "Design" at bounding box center [546, 71] width 29 height 19
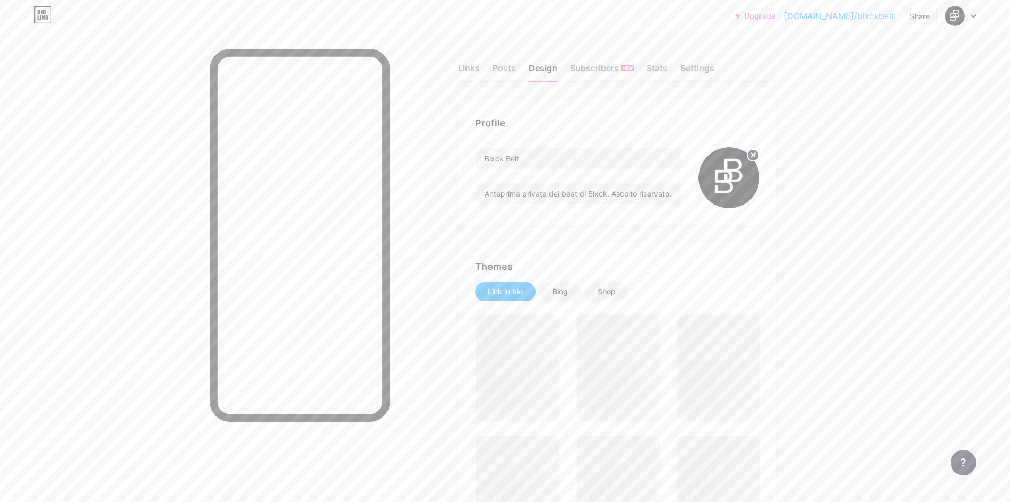
click at [742, 177] on img at bounding box center [729, 177] width 61 height 61
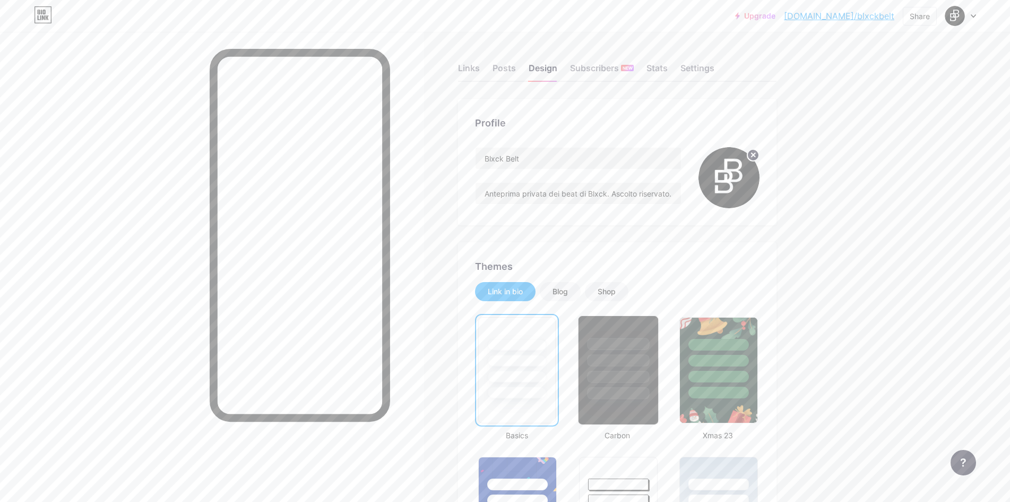
click at [631, 352] on div at bounding box center [618, 357] width 80 height 83
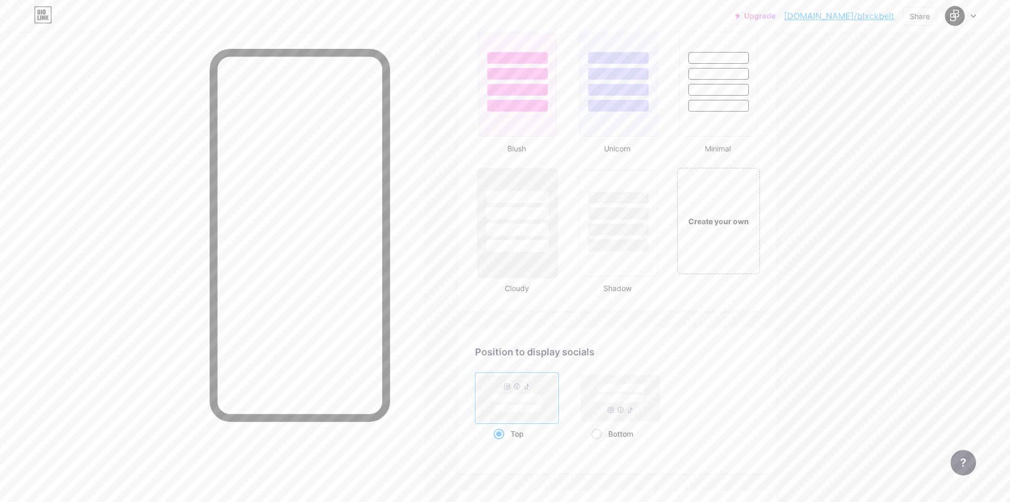
scroll to position [1115, 0]
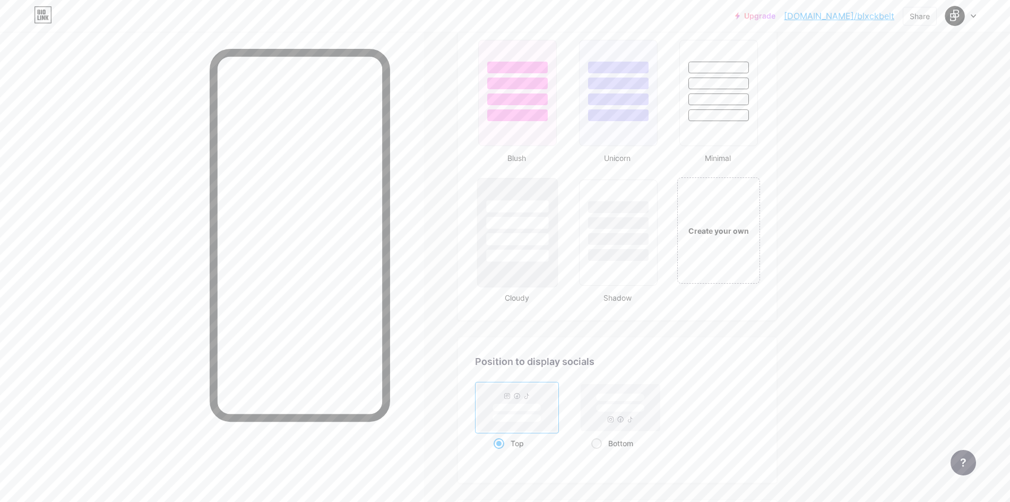
click at [524, 261] on div at bounding box center [517, 232] width 81 height 109
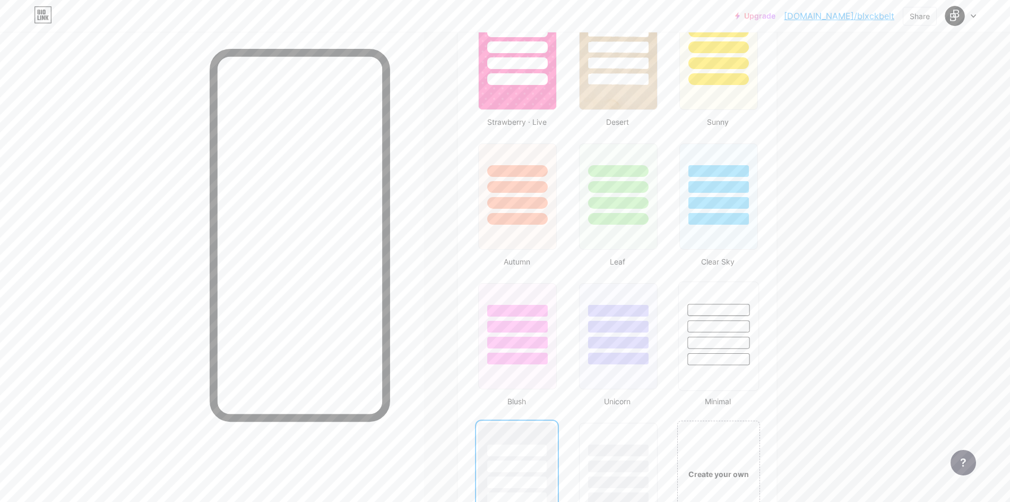
scroll to position [849, 0]
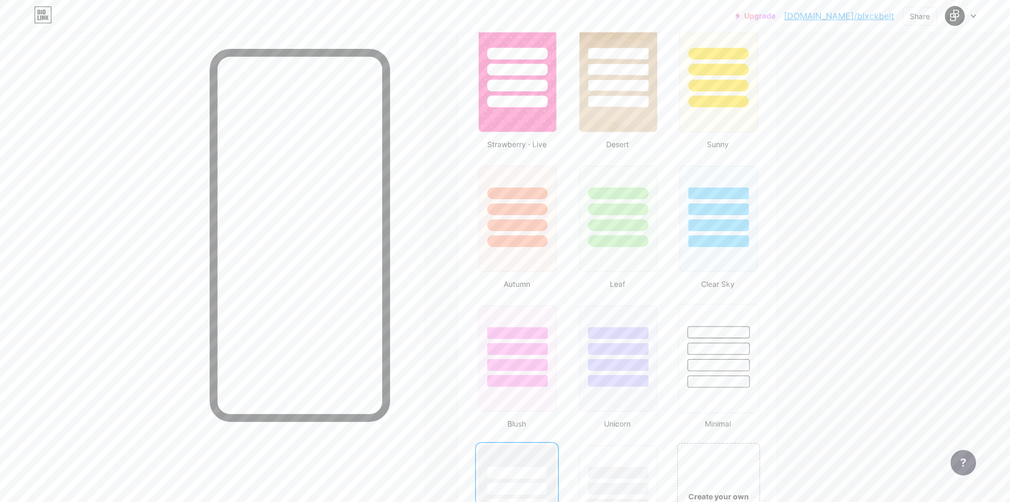
click at [714, 342] on div at bounding box center [718, 348] width 62 height 12
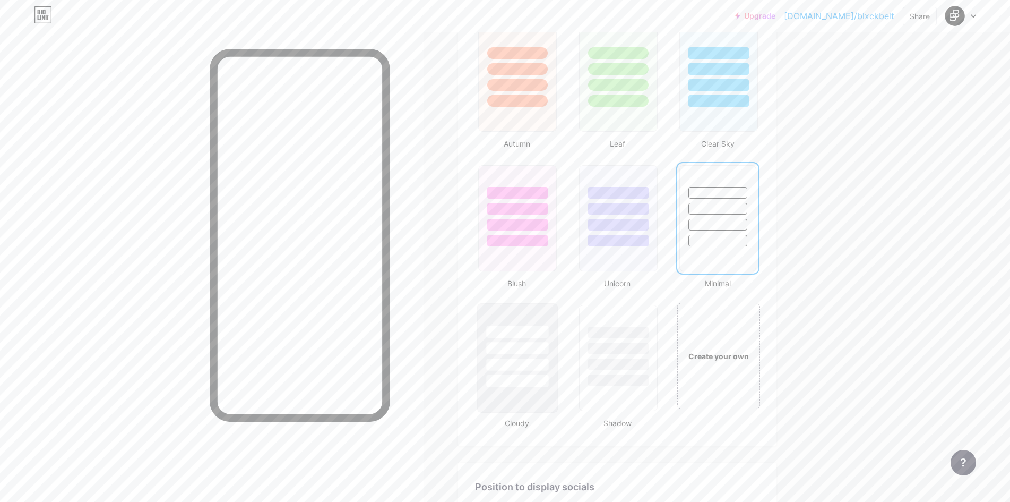
scroll to position [1009, 0]
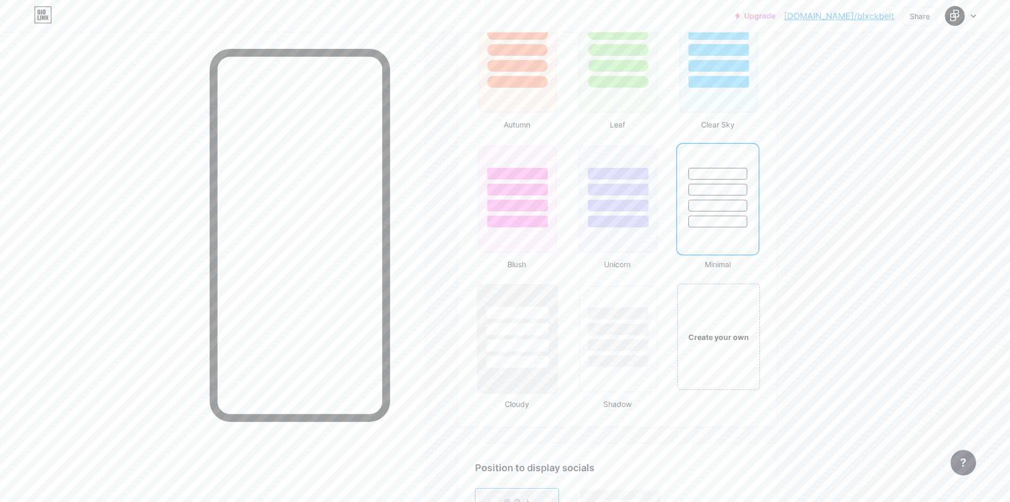
click at [526, 316] on div at bounding box center [518, 312] width 62 height 12
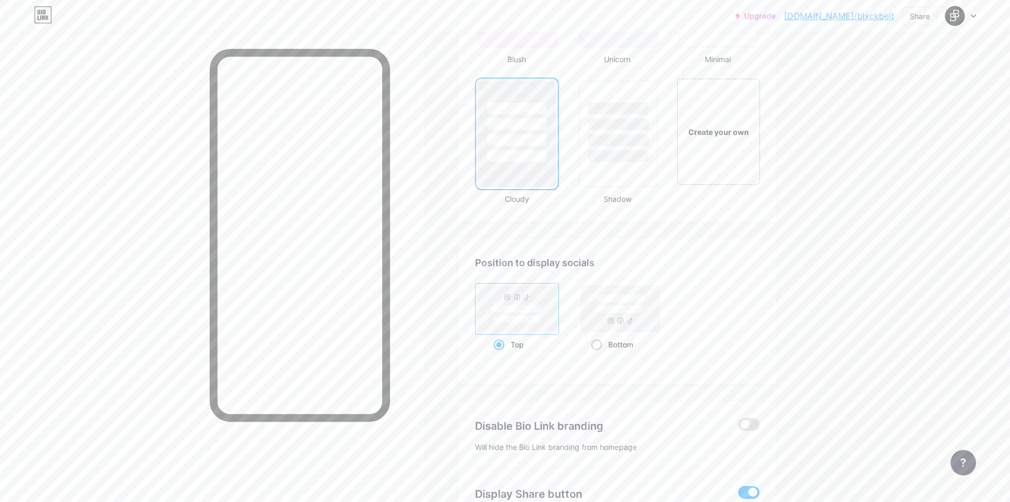
scroll to position [1221, 0]
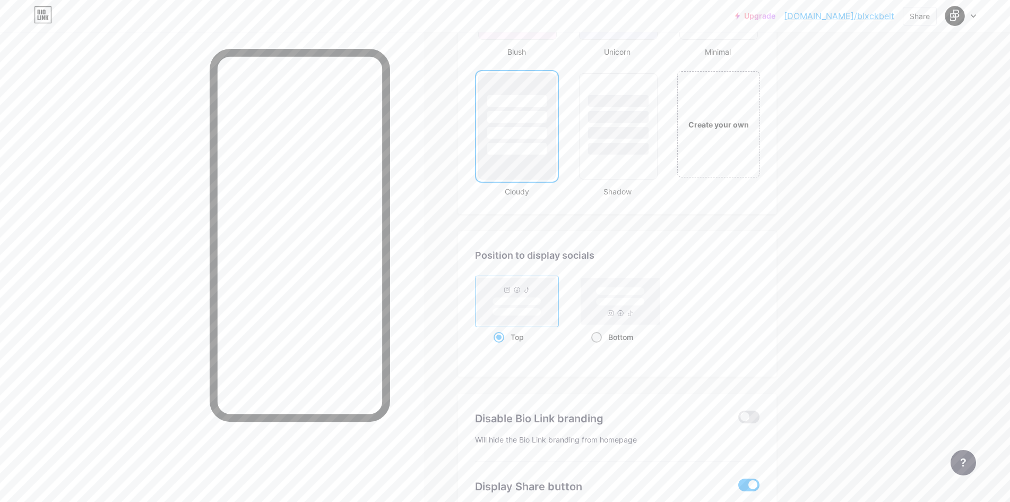
click at [640, 301] on rect at bounding box center [620, 302] width 49 height 8
click at [598, 347] on input "Bottom" at bounding box center [594, 350] width 7 height 7
radio input "true"
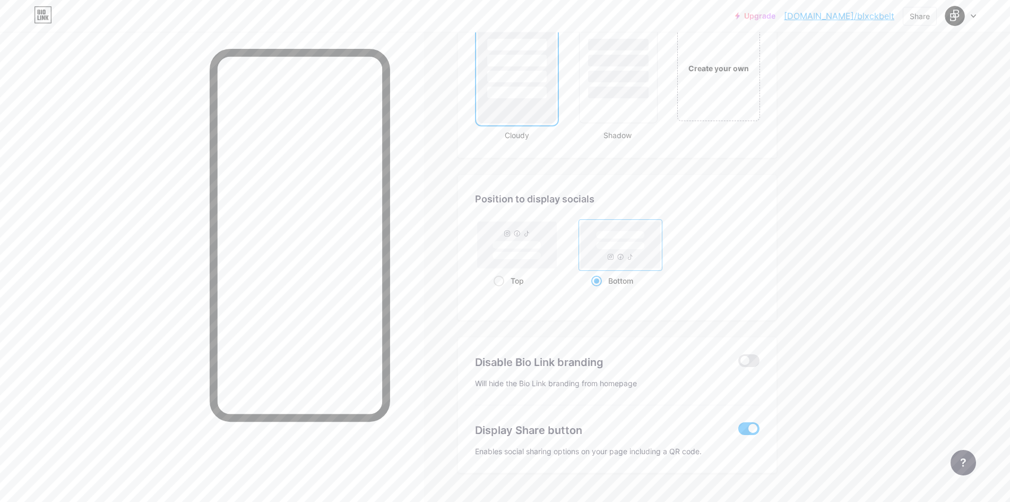
scroll to position [1302, 0]
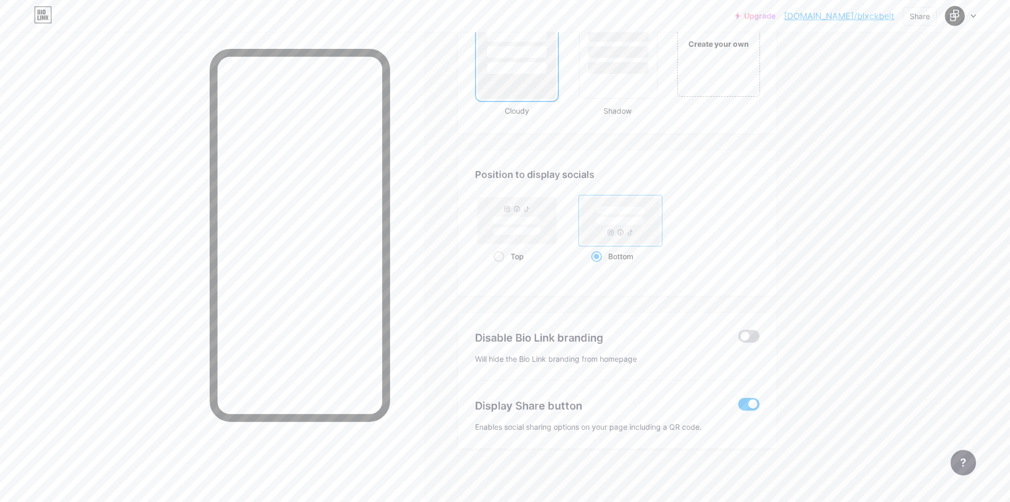
click at [747, 339] on span at bounding box center [748, 336] width 21 height 13
click at [738, 339] on input "checkbox" at bounding box center [738, 339] width 0 height 0
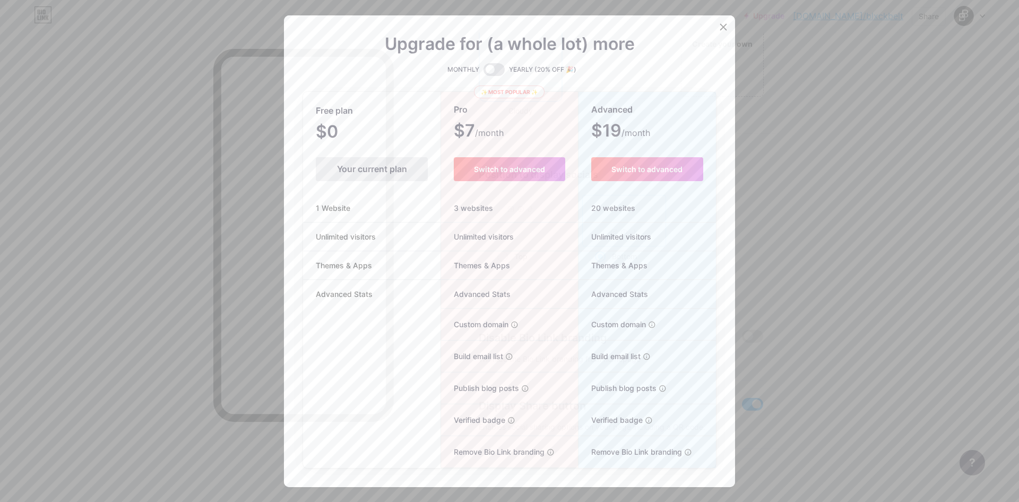
click at [770, 315] on div at bounding box center [509, 251] width 1019 height 502
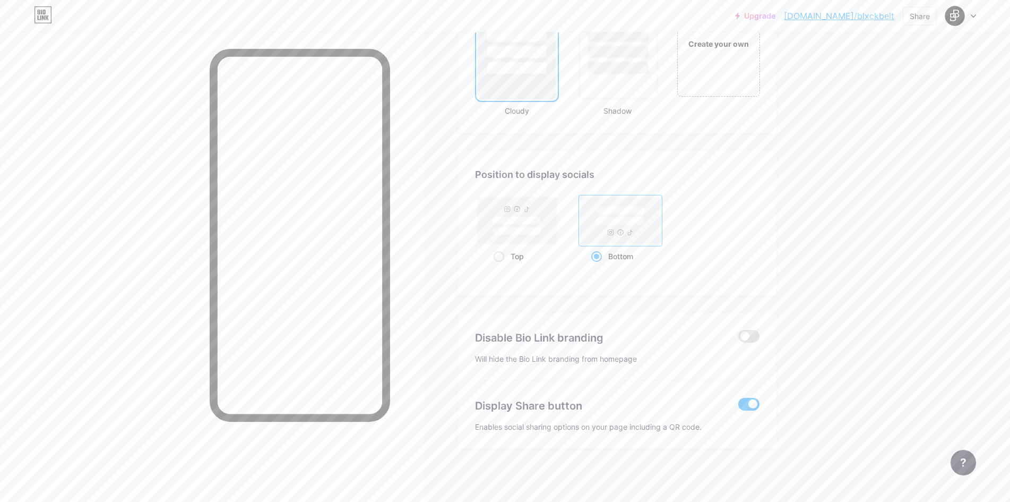
click at [755, 411] on div at bounding box center [748, 406] width 21 height 16
click at [754, 403] on span at bounding box center [748, 404] width 21 height 13
click at [738, 407] on input "checkbox" at bounding box center [738, 407] width 0 height 0
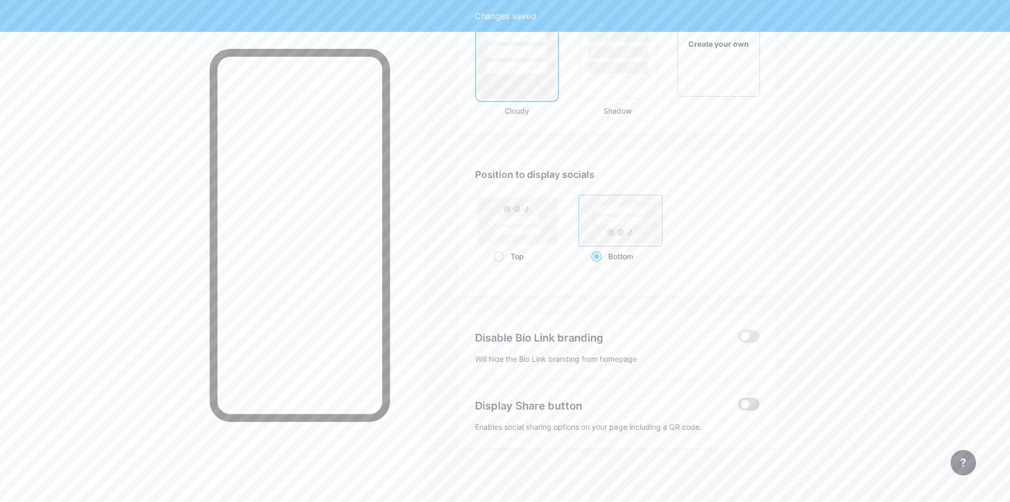
click at [755, 405] on span at bounding box center [748, 404] width 21 height 13
click at [738, 407] on input "checkbox" at bounding box center [738, 407] width 0 height 0
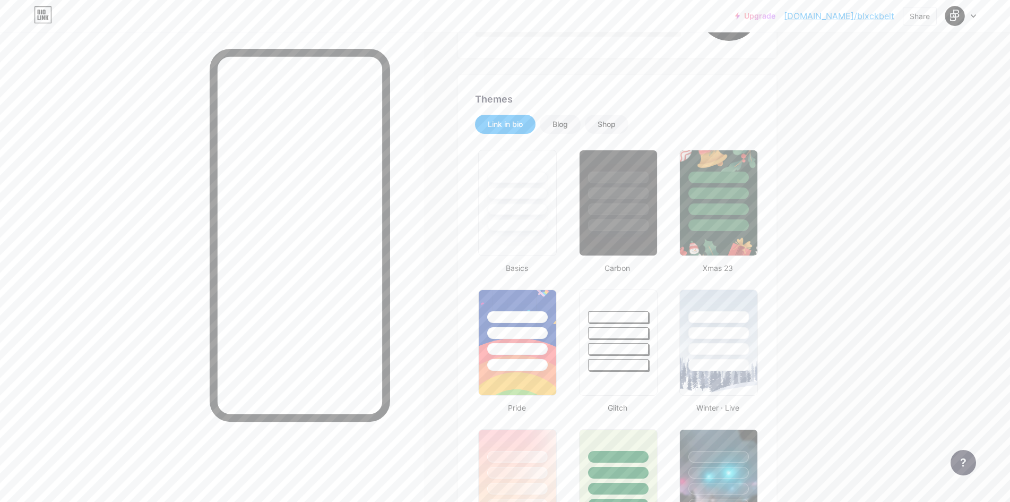
scroll to position [81, 0]
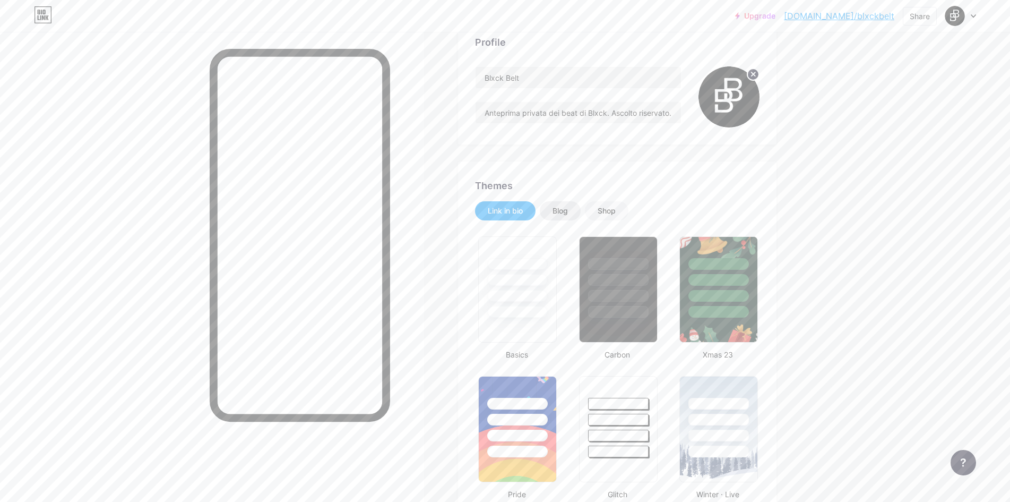
click at [563, 210] on div "Blog" at bounding box center [560, 210] width 15 height 11
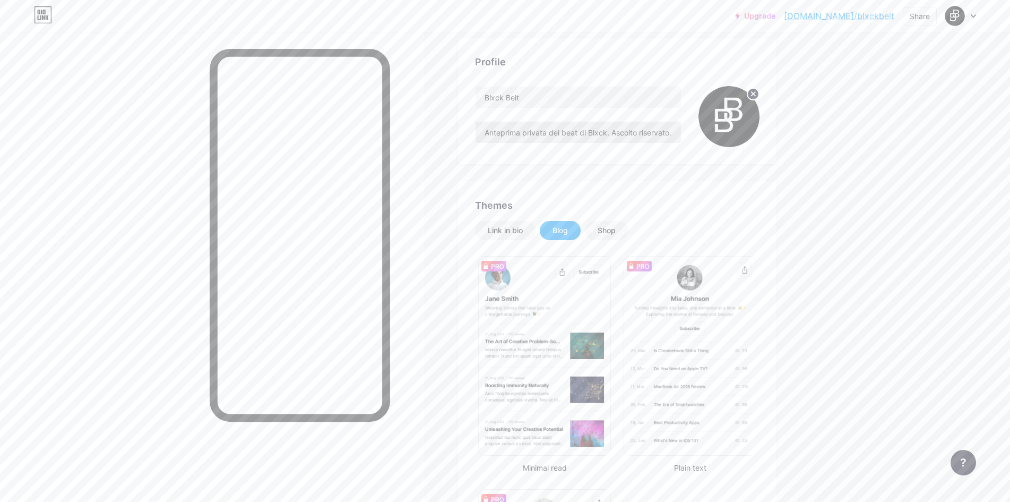
scroll to position [0, 0]
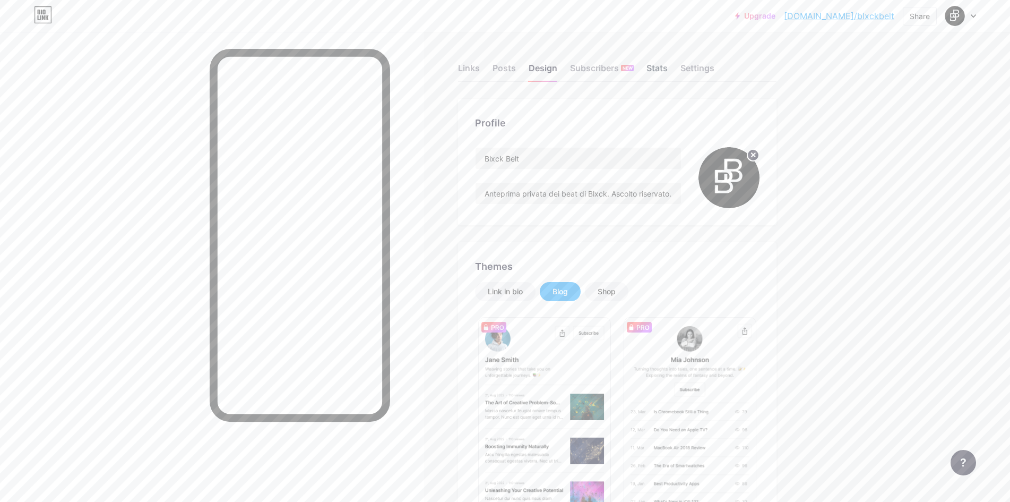
click at [656, 64] on div "Stats" at bounding box center [657, 71] width 21 height 19
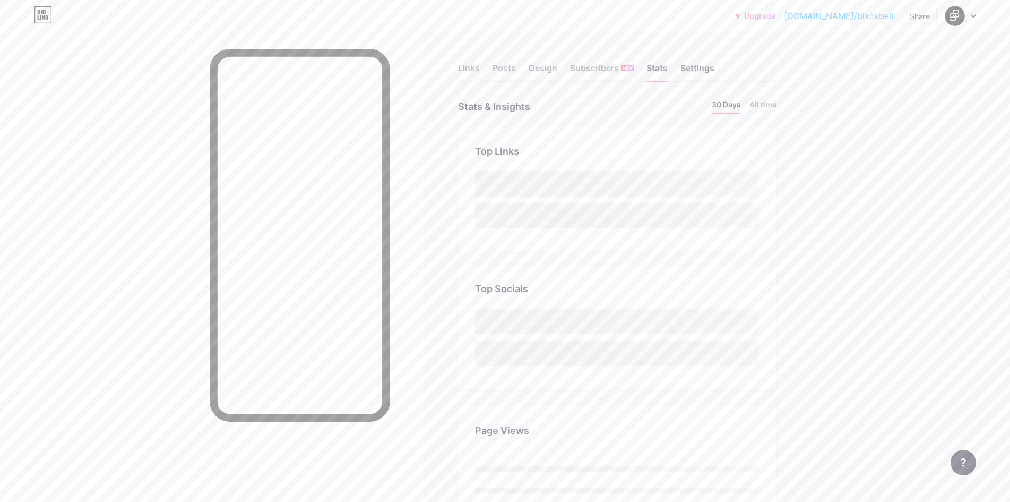
click at [695, 71] on div "Settings" at bounding box center [697, 71] width 34 height 19
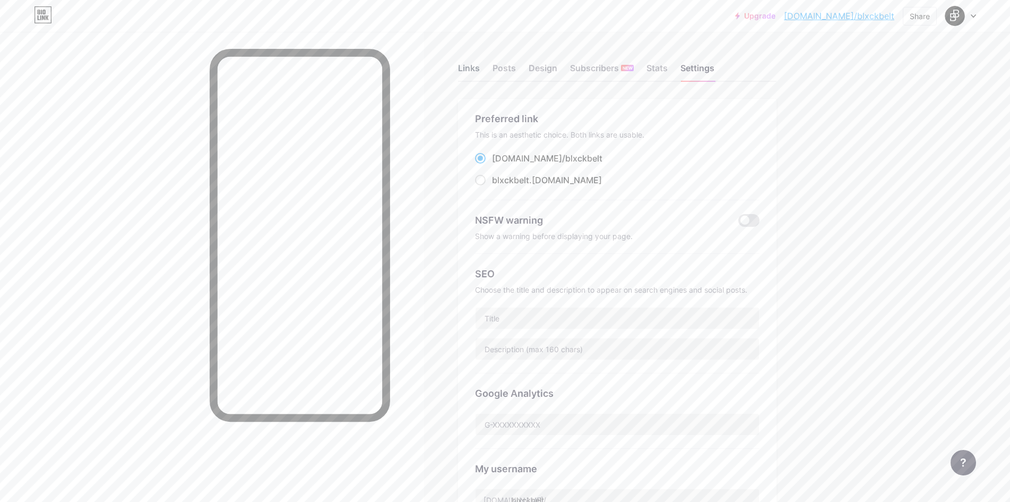
drag, startPoint x: 473, startPoint y: 70, endPoint x: 472, endPoint y: 76, distance: 6.5
click at [473, 71] on div "Links" at bounding box center [469, 71] width 22 height 19
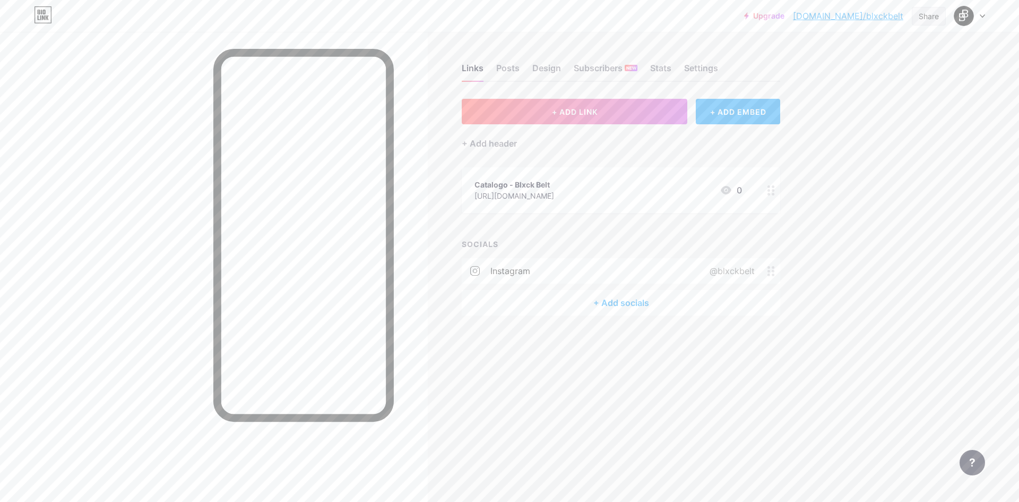
click at [927, 12] on div "Share" at bounding box center [929, 16] width 20 height 11
click at [878, 49] on div "Copy link" at bounding box center [866, 54] width 158 height 25
